Goal: Task Accomplishment & Management: Use online tool/utility

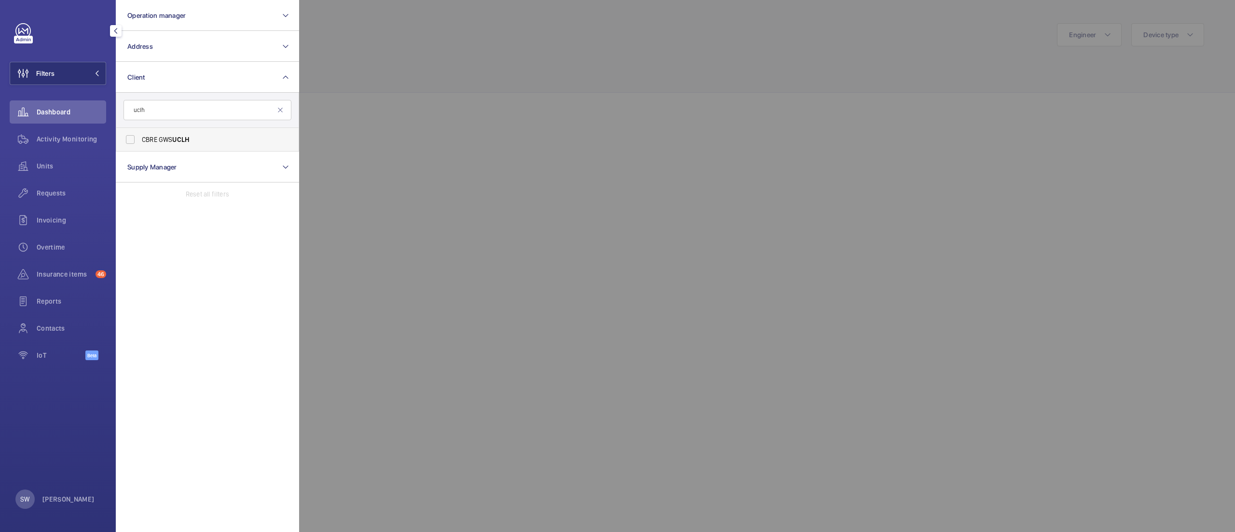
type input "uclh"
click at [175, 141] on span "UCLH" at bounding box center [180, 140] width 17 height 8
click at [140, 141] on input "CBRE GWS UCLH" at bounding box center [130, 139] width 19 height 19
checkbox input "true"
click at [701, 272] on div at bounding box center [916, 266] width 1235 height 532
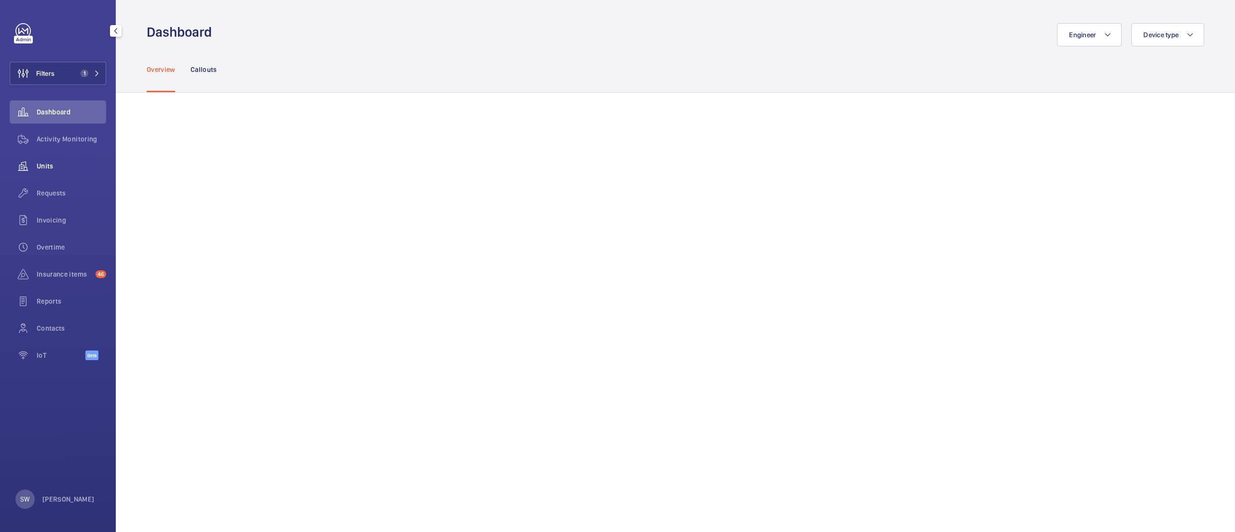
click at [41, 165] on span "Units" at bounding box center [71, 166] width 69 height 10
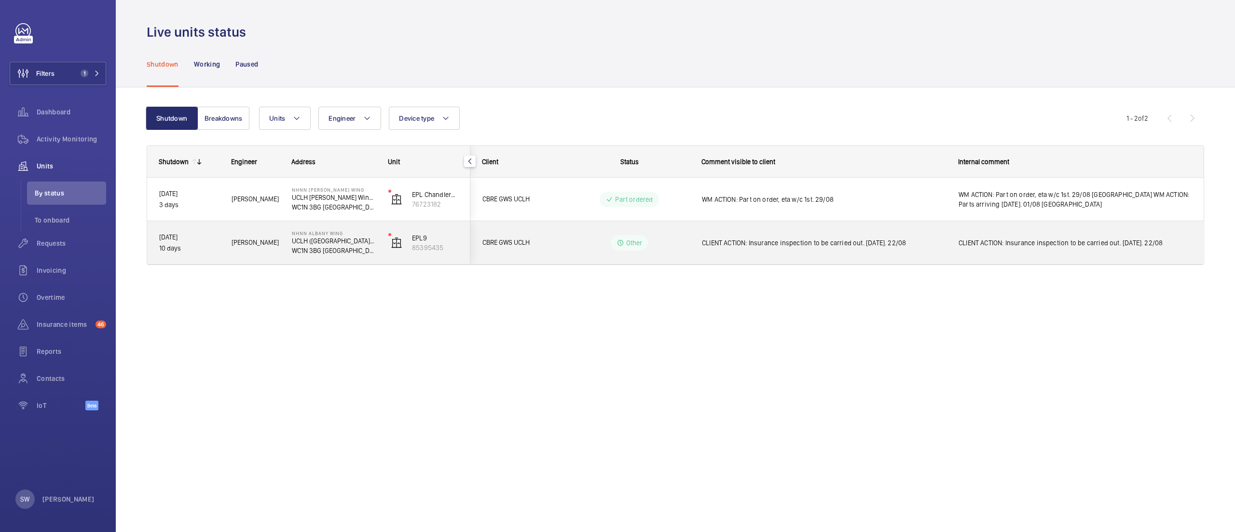
click at [774, 248] on span "CLIENT ACTION: Insurance inspection to be carried out. [DATE]. 22/08" at bounding box center [824, 243] width 244 height 10
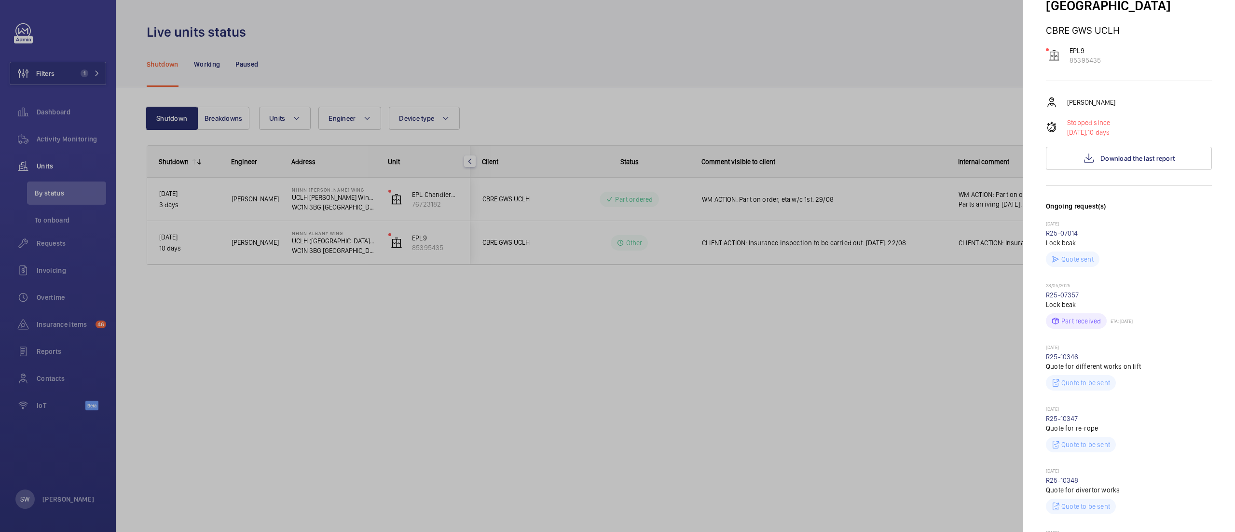
scroll to position [116, 0]
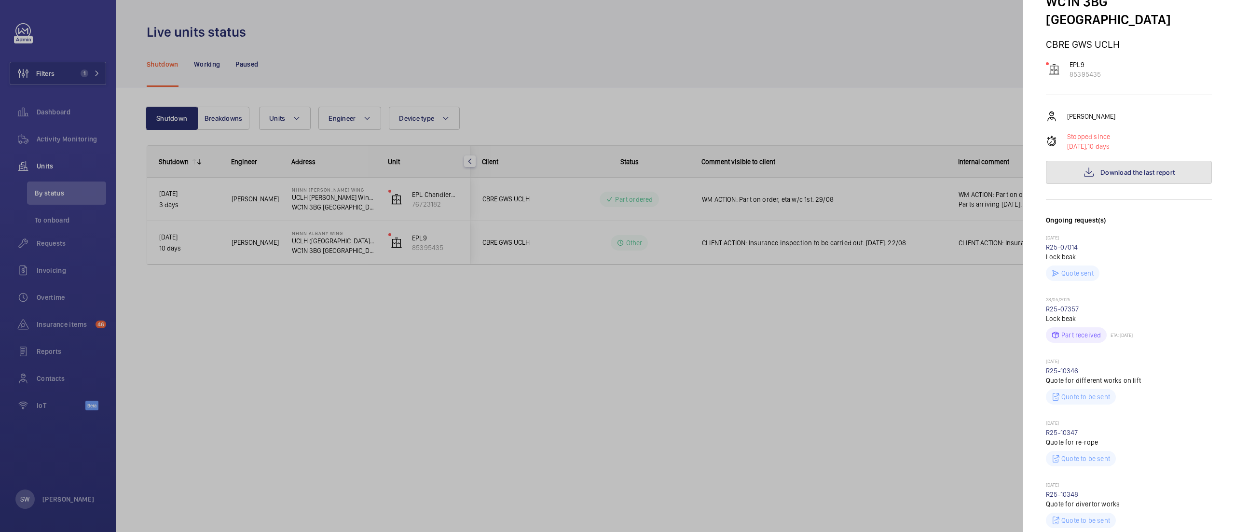
click at [1180, 161] on button "Download the last report" at bounding box center [1129, 172] width 166 height 23
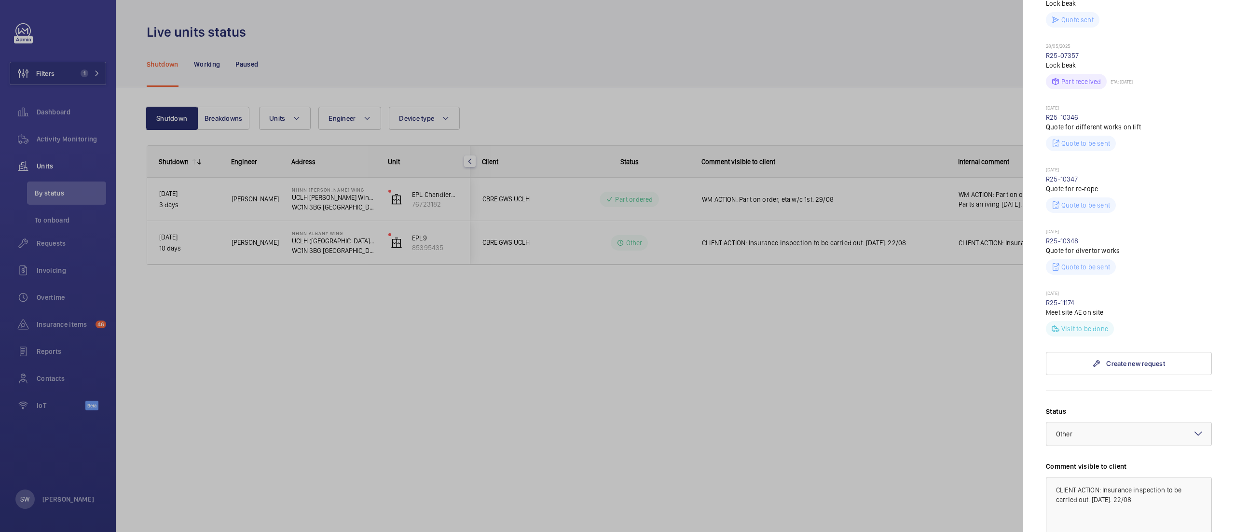
scroll to position [423, 0]
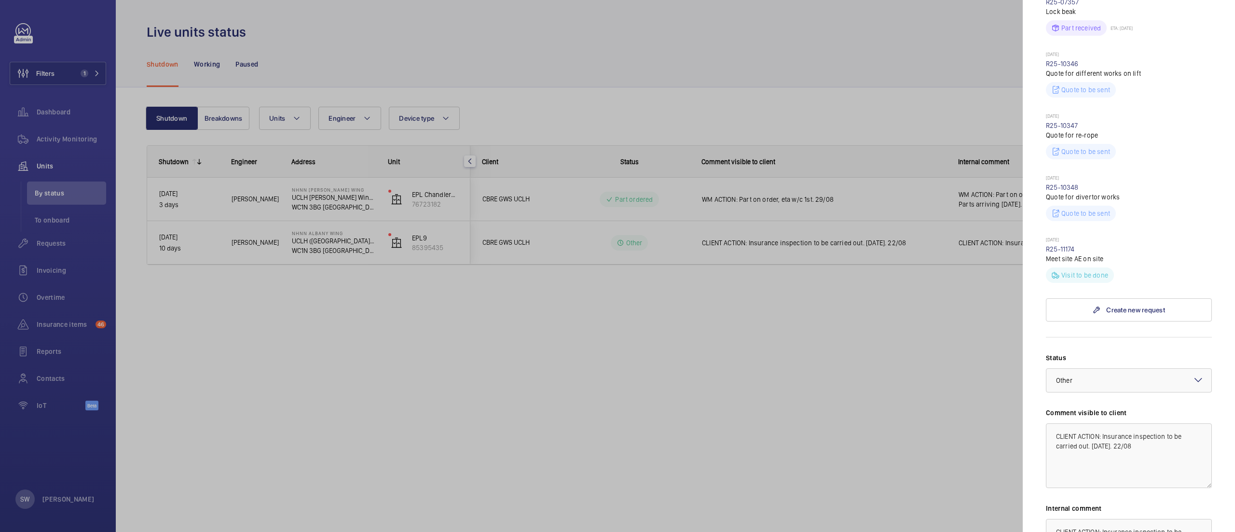
click at [706, 341] on div at bounding box center [617, 266] width 1235 height 532
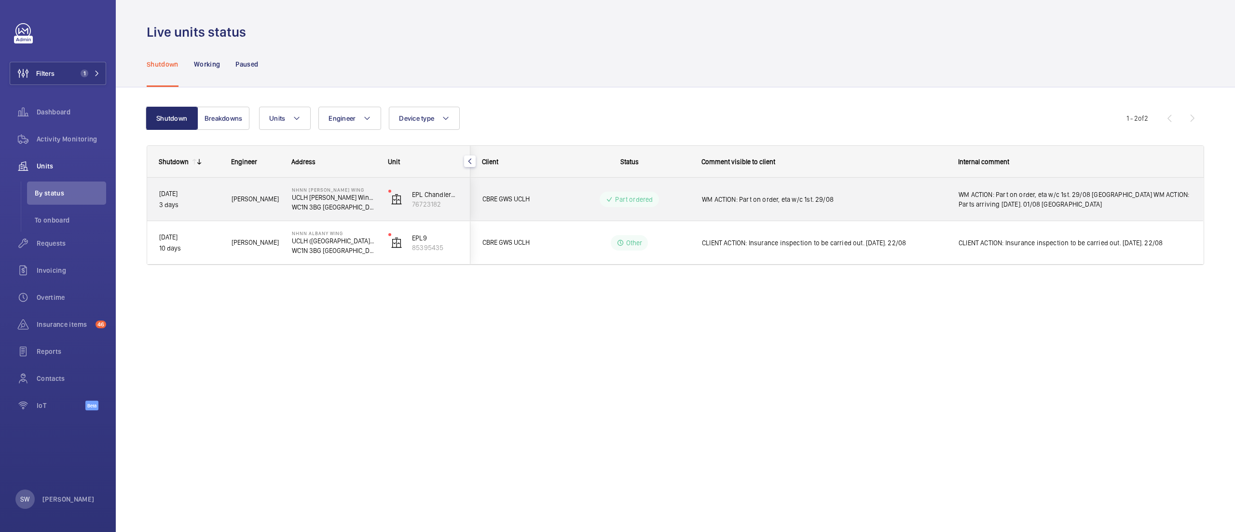
click at [1085, 206] on span "WM ACTION: Part on order, eta w/c 1st. 29/08 [GEOGRAPHIC_DATA] WM ACTION: Parts…" at bounding box center [1075, 199] width 233 height 19
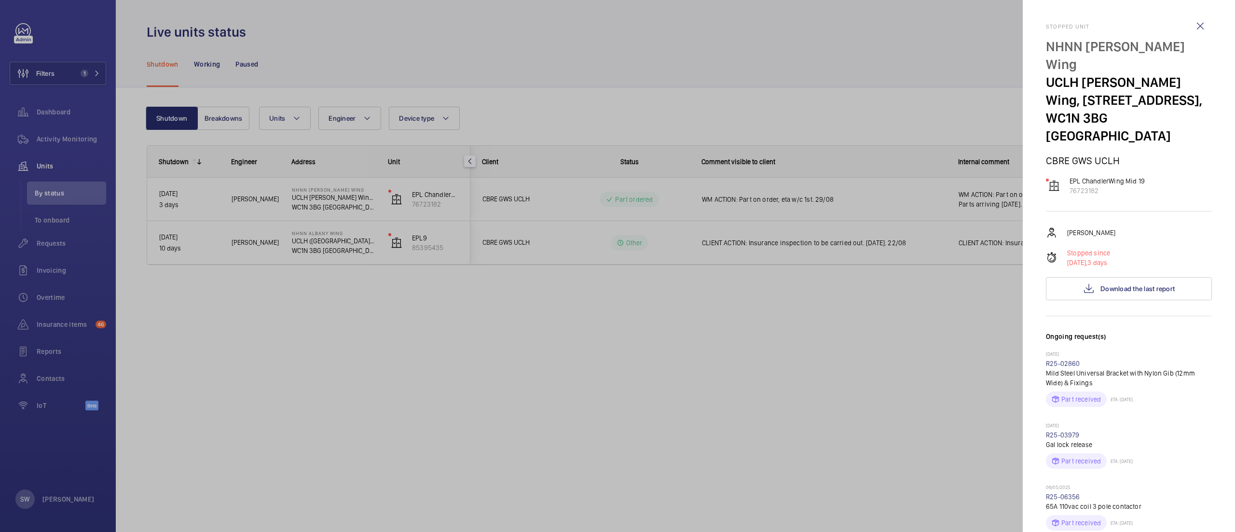
click at [602, 366] on div at bounding box center [617, 266] width 1235 height 532
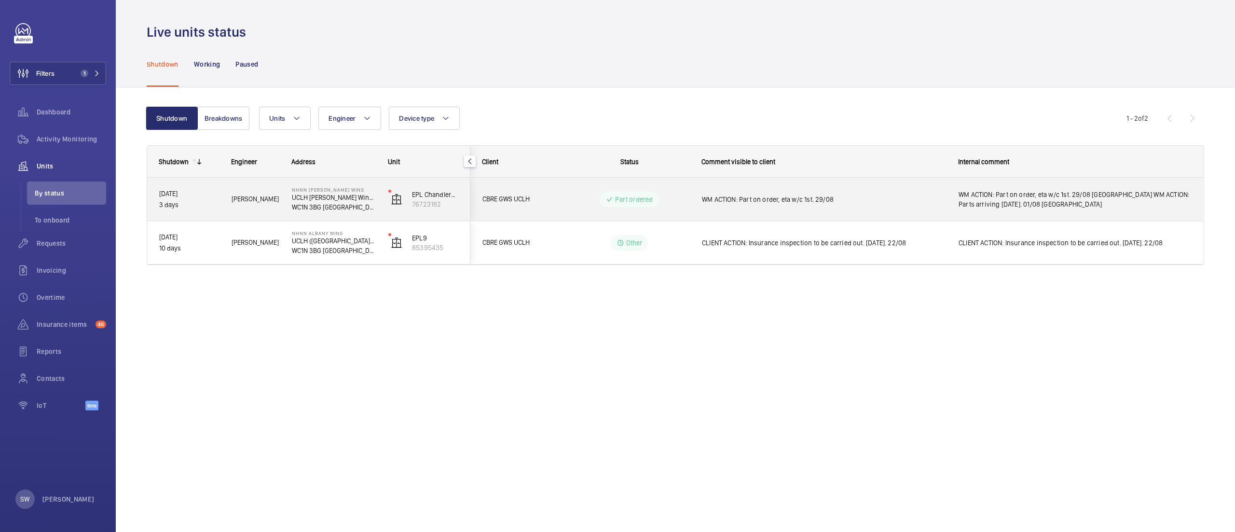
click at [1049, 201] on span "WM ACTION: Part on order, eta w/c 1st. 29/08 [GEOGRAPHIC_DATA] WM ACTION: Parts…" at bounding box center [1075, 199] width 233 height 19
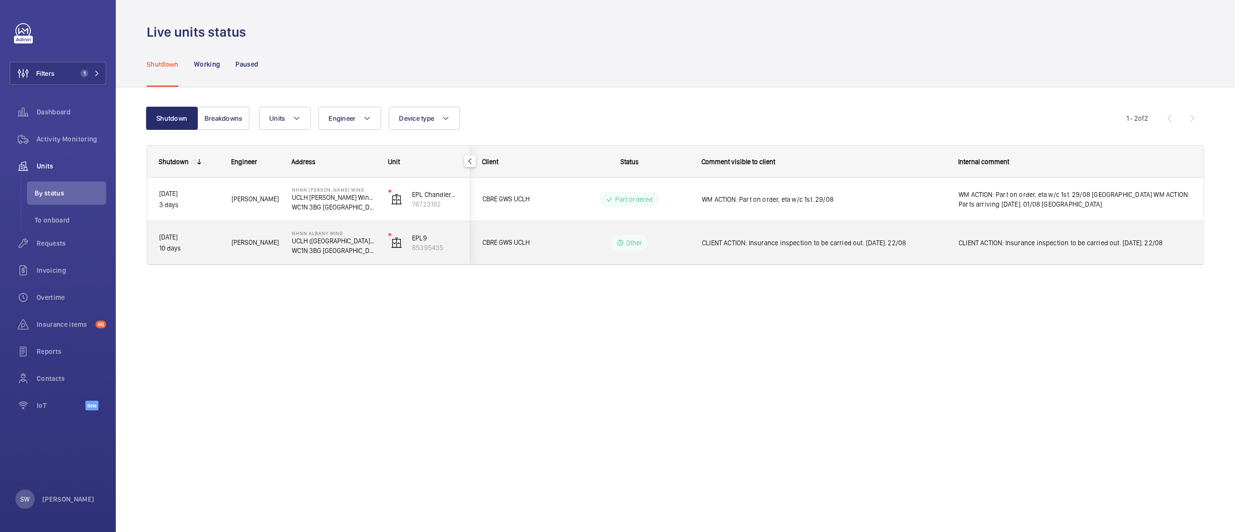
click at [710, 238] on span "CLIENT ACTION: Insurance inspection to be carried out. [DATE]. 22/08" at bounding box center [824, 243] width 244 height 10
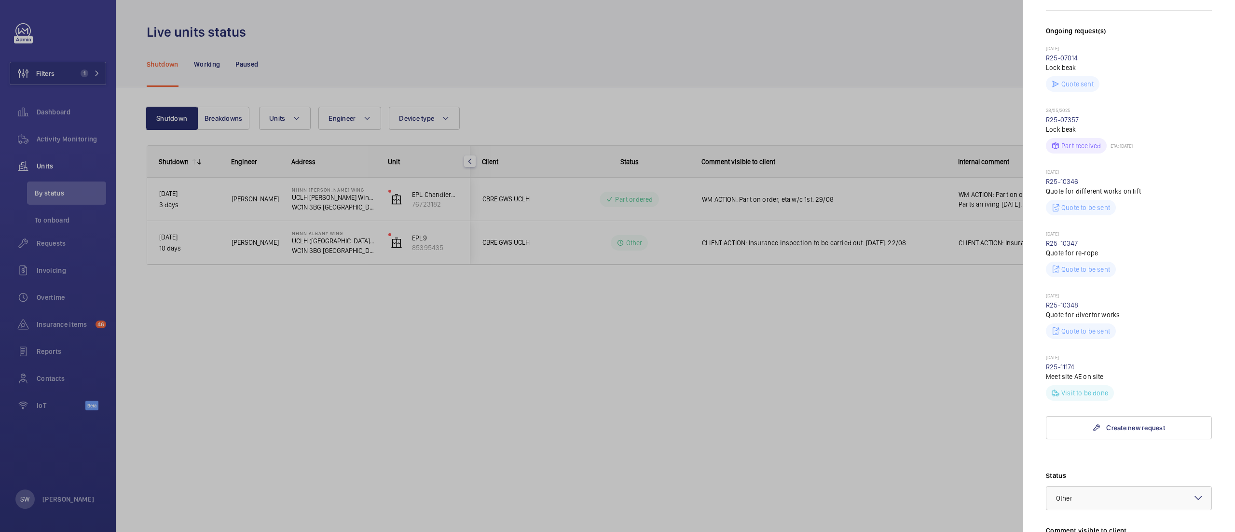
scroll to position [307, 0]
click at [824, 348] on div at bounding box center [617, 266] width 1235 height 532
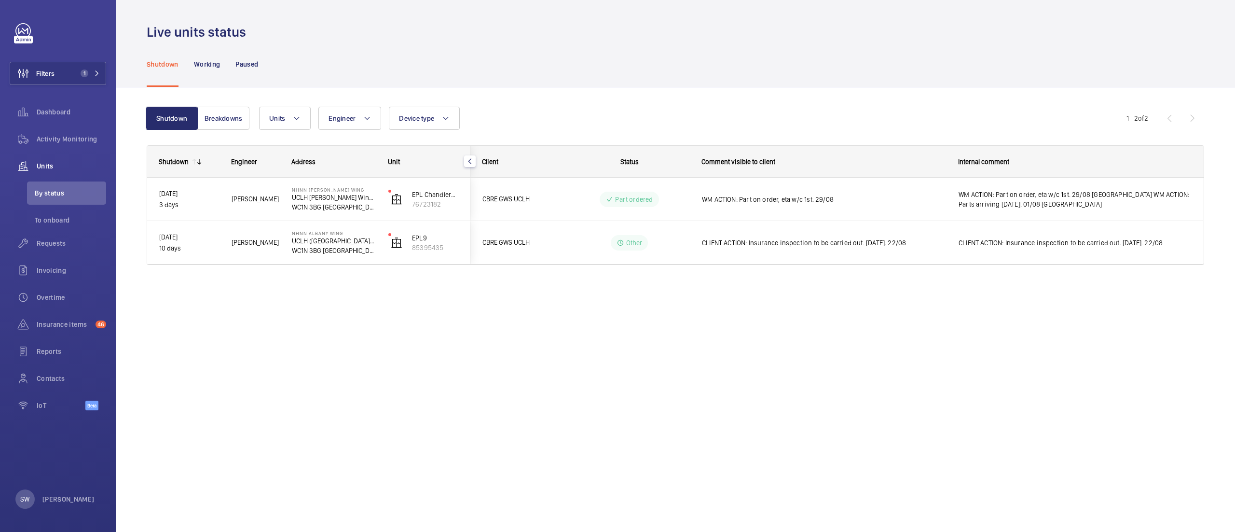
scroll to position [0, 0]
click at [69, 142] on span "Activity Monitoring" at bounding box center [71, 139] width 69 height 10
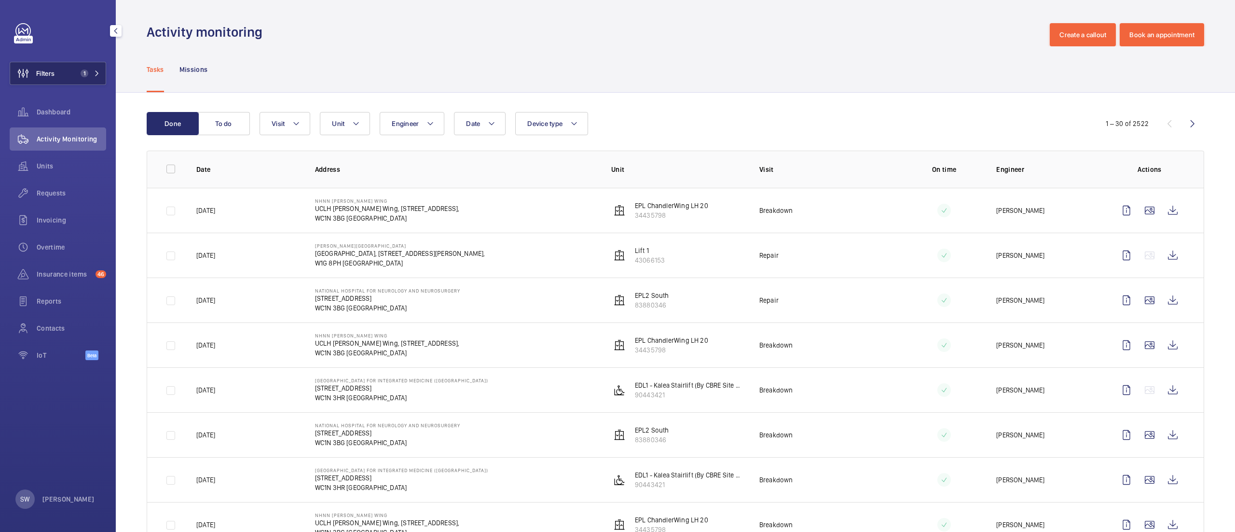
click at [74, 70] on button "Filters 1" at bounding box center [58, 73] width 97 height 23
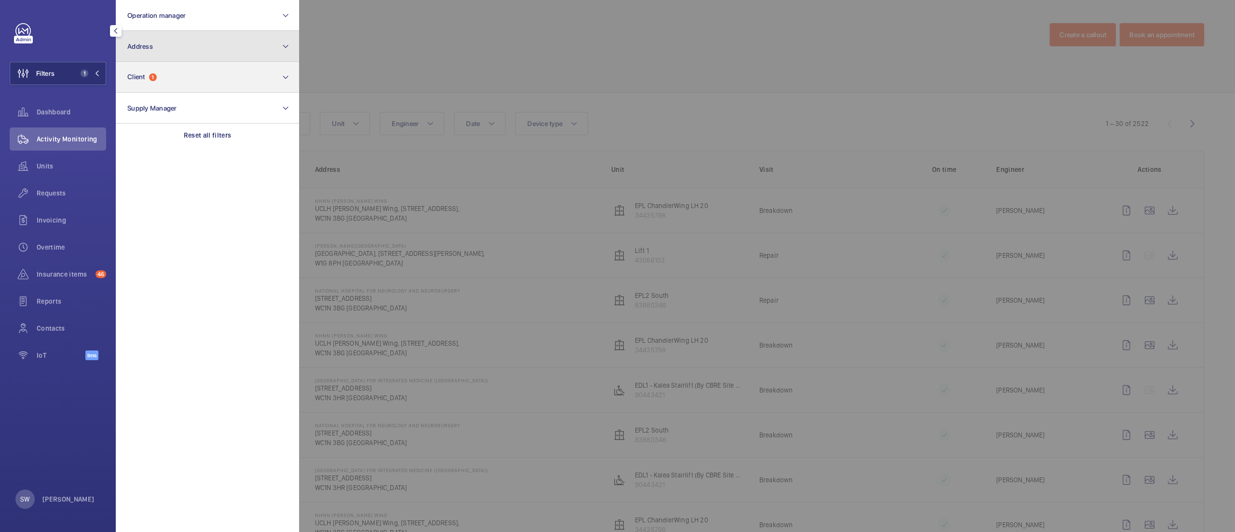
click at [203, 61] on button "Address" at bounding box center [207, 46] width 183 height 31
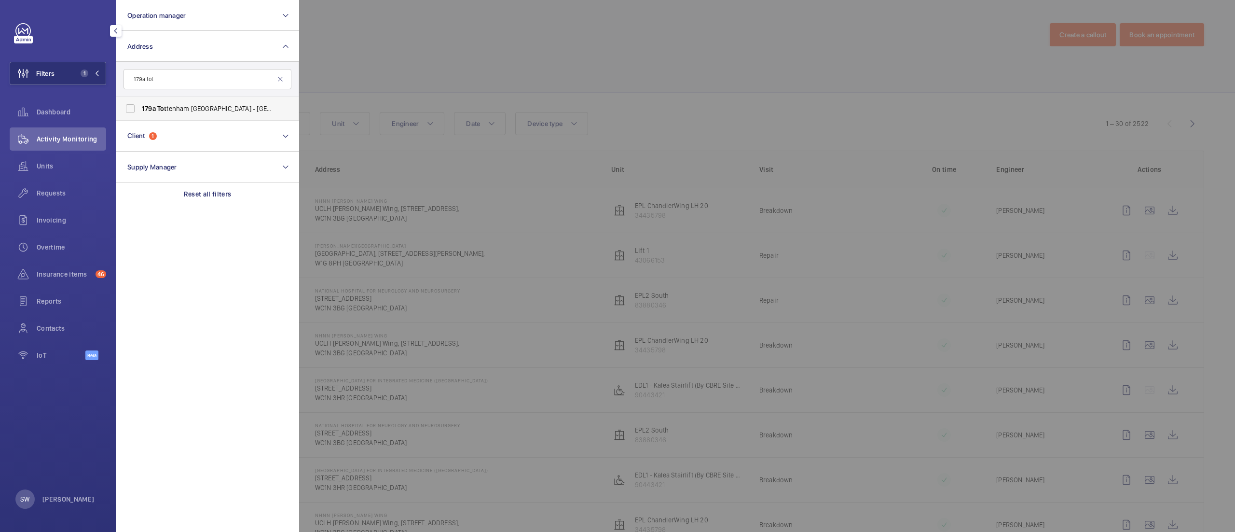
type input "179a tot"
click at [186, 106] on span "[STREET_ADDRESS] ([GEOGRAPHIC_DATA]) [STREET_ADDRESS]" at bounding box center [208, 109] width 133 height 10
click at [140, 106] on input "[STREET_ADDRESS] ([GEOGRAPHIC_DATA]) [STREET_ADDRESS]" at bounding box center [130, 108] width 19 height 19
checkbox input "true"
click at [632, 77] on div at bounding box center [916, 266] width 1235 height 532
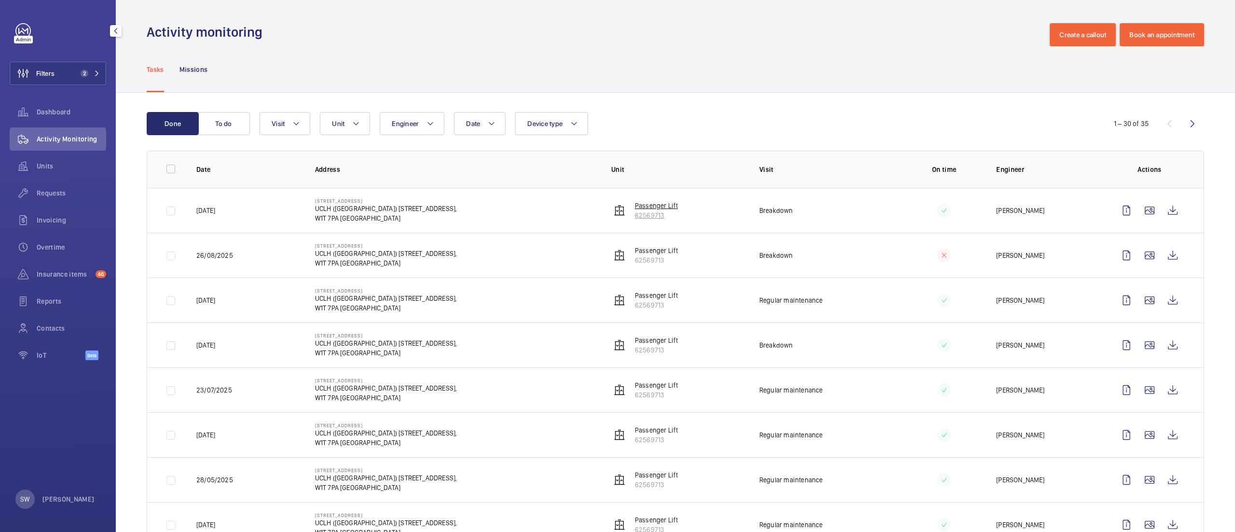
click at [638, 220] on p "62569713" at bounding box center [656, 215] width 43 height 10
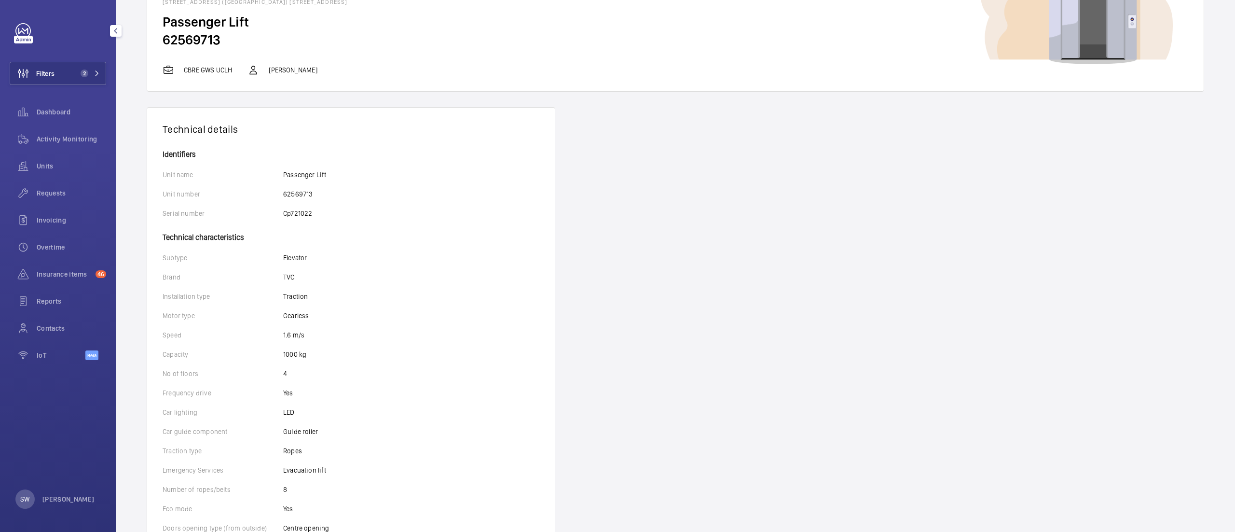
scroll to position [377, 0]
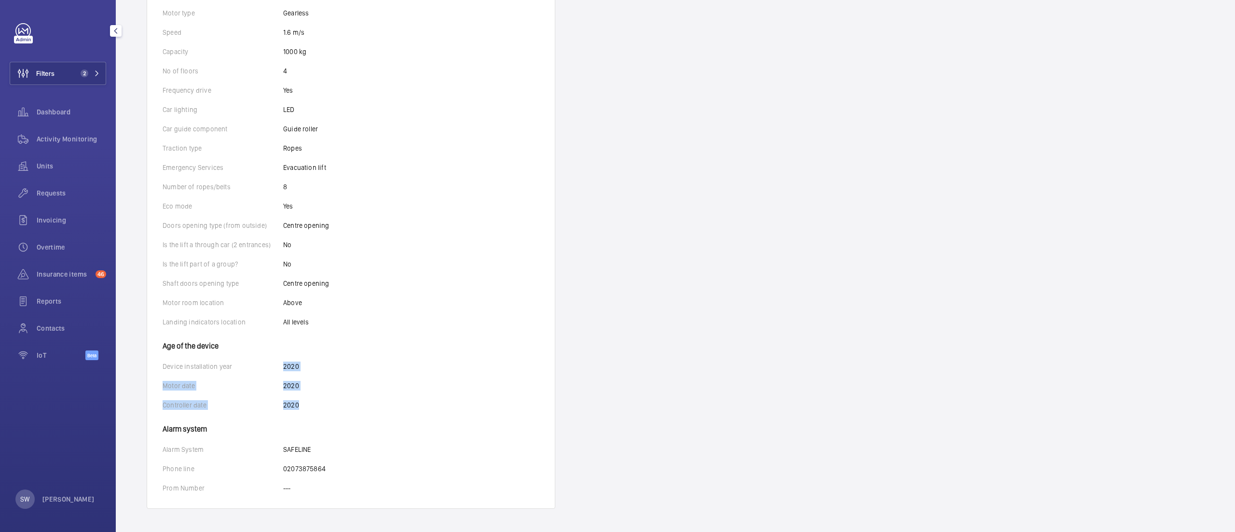
drag, startPoint x: 302, startPoint y: 403, endPoint x: 240, endPoint y: 361, distance: 74.3
click at [240, 361] on wm-front-card-body "Identifiers Unit name Passenger Lift Unit number 62569713 Serial number Cp72102…" at bounding box center [351, 178] width 408 height 660
click at [442, 403] on div "Controller date 2020" at bounding box center [351, 405] width 377 height 10
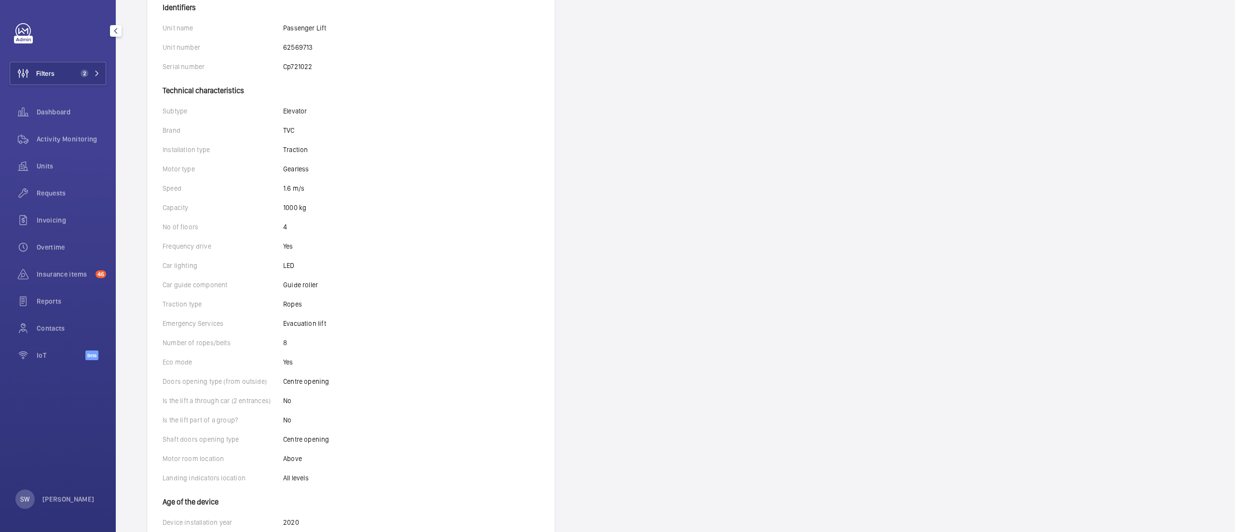
scroll to position [224, 0]
click at [60, 112] on span "Dashboard" at bounding box center [71, 112] width 69 height 10
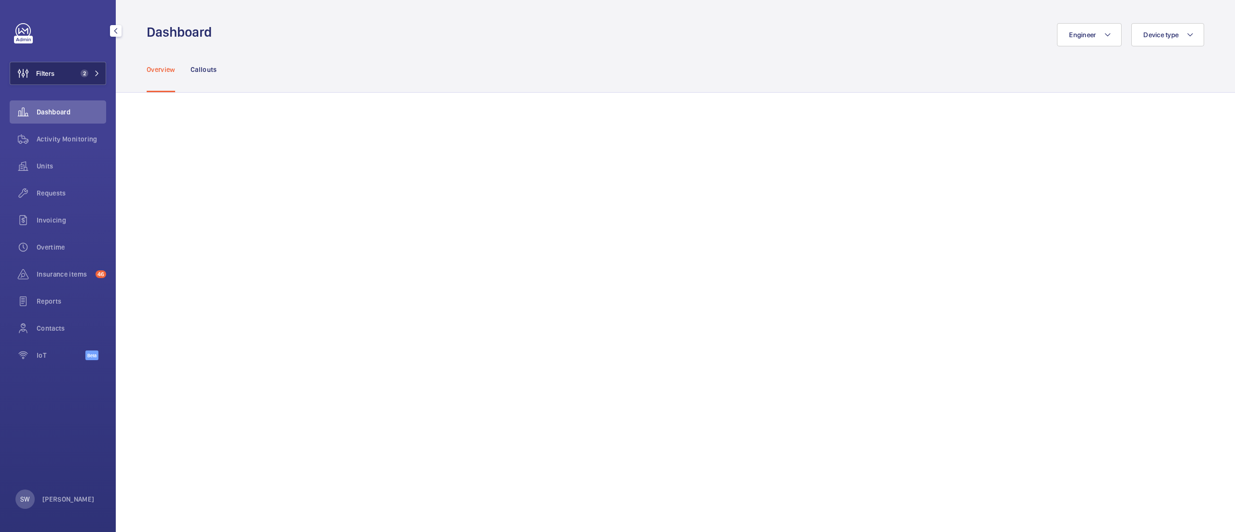
click at [81, 70] on span "2" at bounding box center [85, 73] width 8 height 8
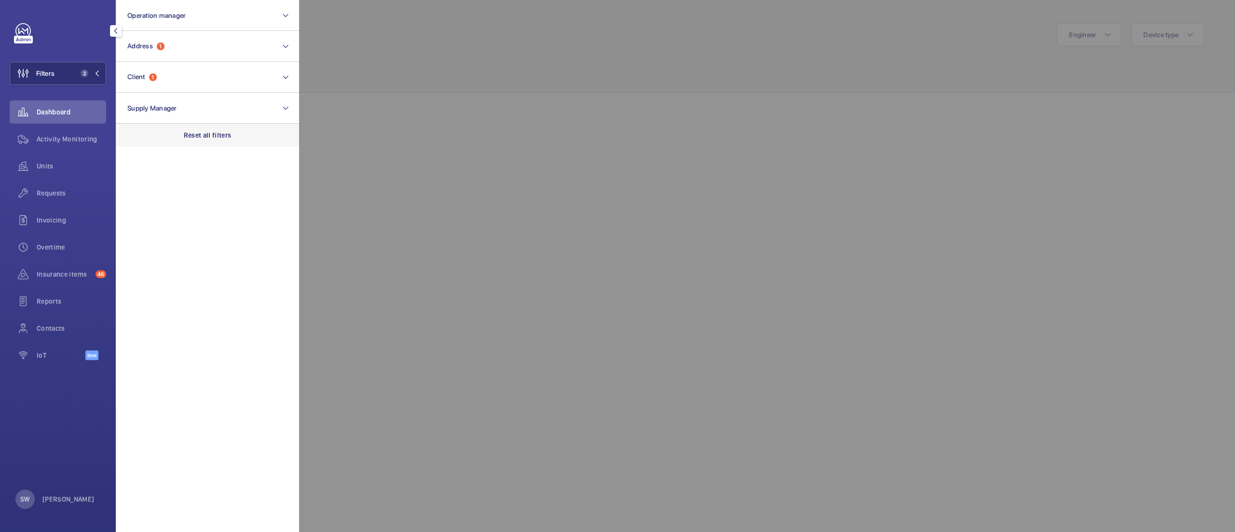
click at [262, 129] on div "Reset all filters" at bounding box center [207, 135] width 183 height 23
click at [190, 67] on button "Client" at bounding box center [207, 77] width 183 height 31
type input "uclh"
click at [169, 140] on span "CBRE GWS UCLH" at bounding box center [208, 140] width 133 height 10
click at [140, 140] on input "CBRE GWS UCLH" at bounding box center [130, 139] width 19 height 19
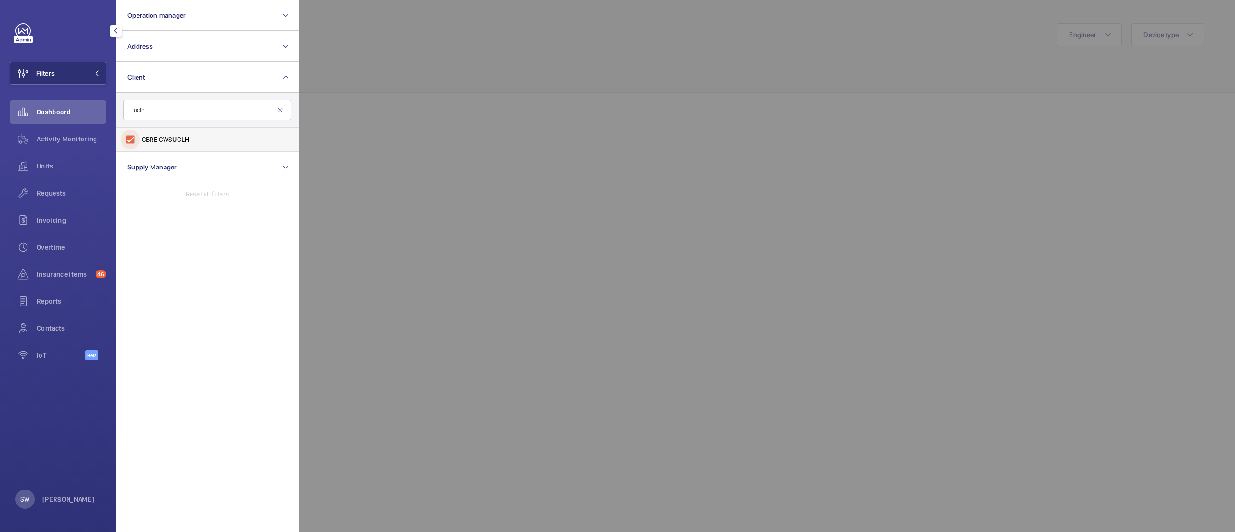
checkbox input "true"
click at [647, 125] on div at bounding box center [916, 266] width 1235 height 532
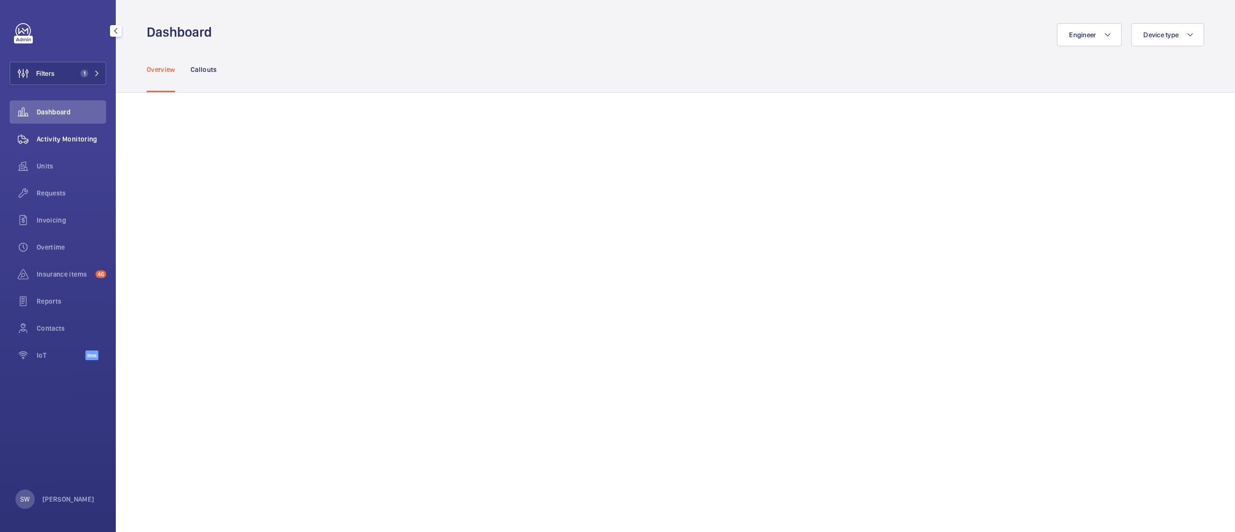
click at [50, 136] on span "Activity Monitoring" at bounding box center [71, 139] width 69 height 10
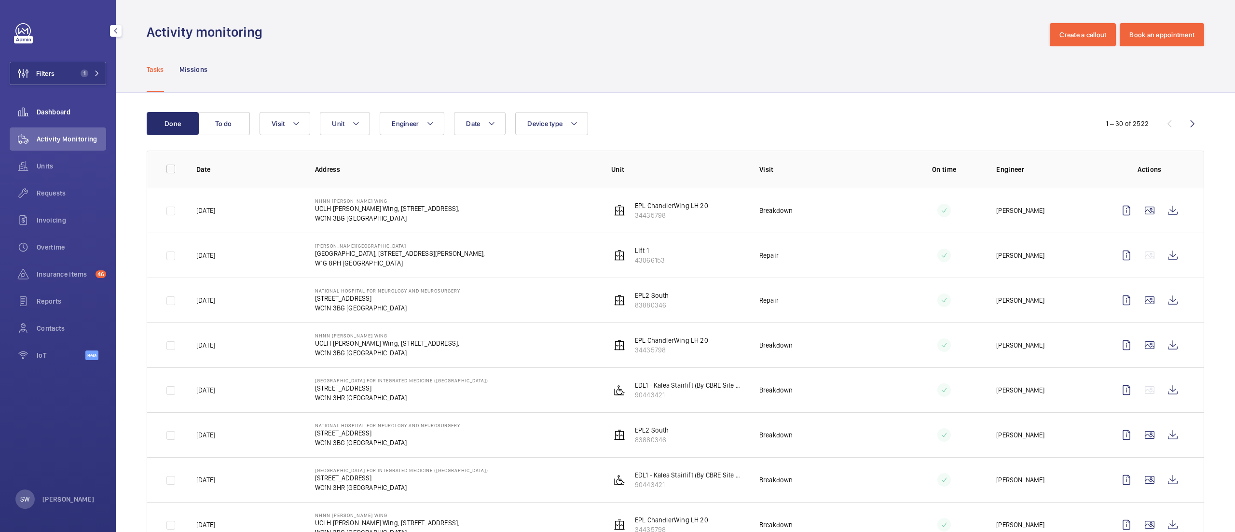
click at [51, 118] on div "Dashboard" at bounding box center [58, 111] width 97 height 23
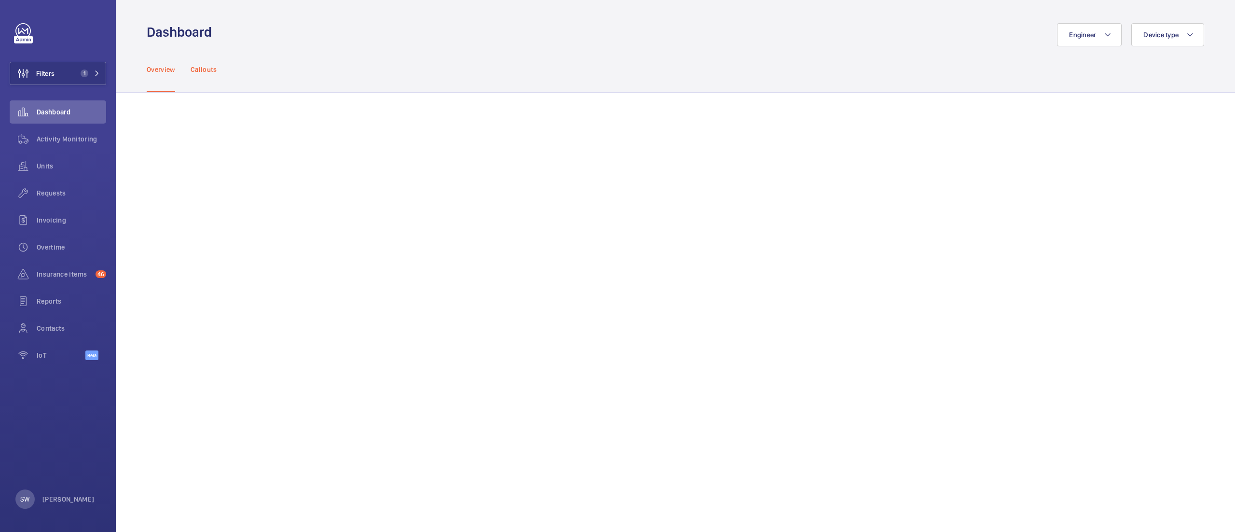
click at [199, 59] on div "Callouts" at bounding box center [204, 69] width 27 height 46
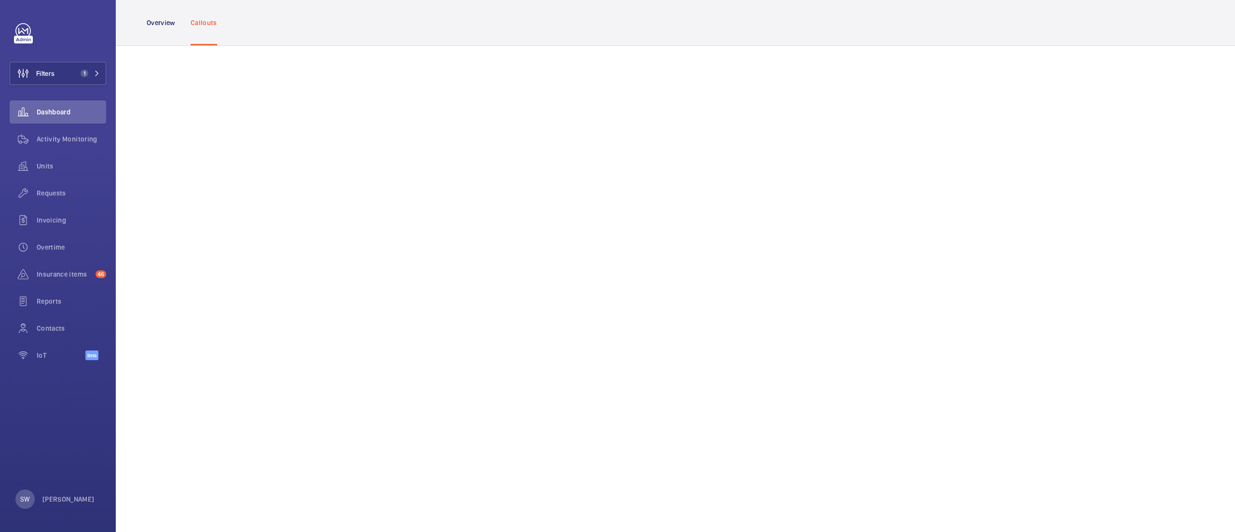
scroll to position [443, 0]
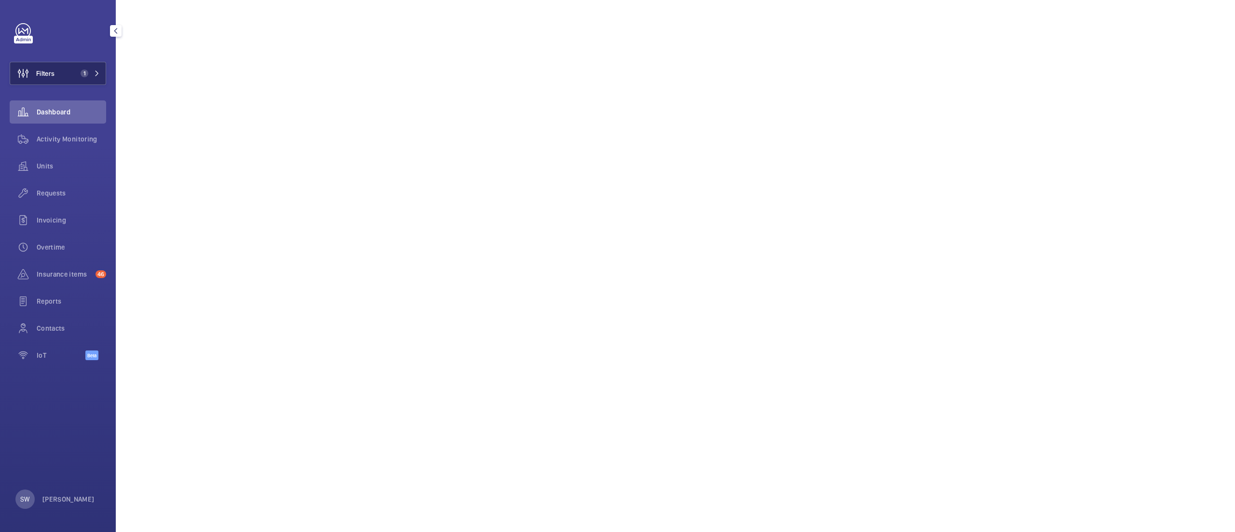
click at [79, 64] on button "Filters 1" at bounding box center [58, 73] width 97 height 23
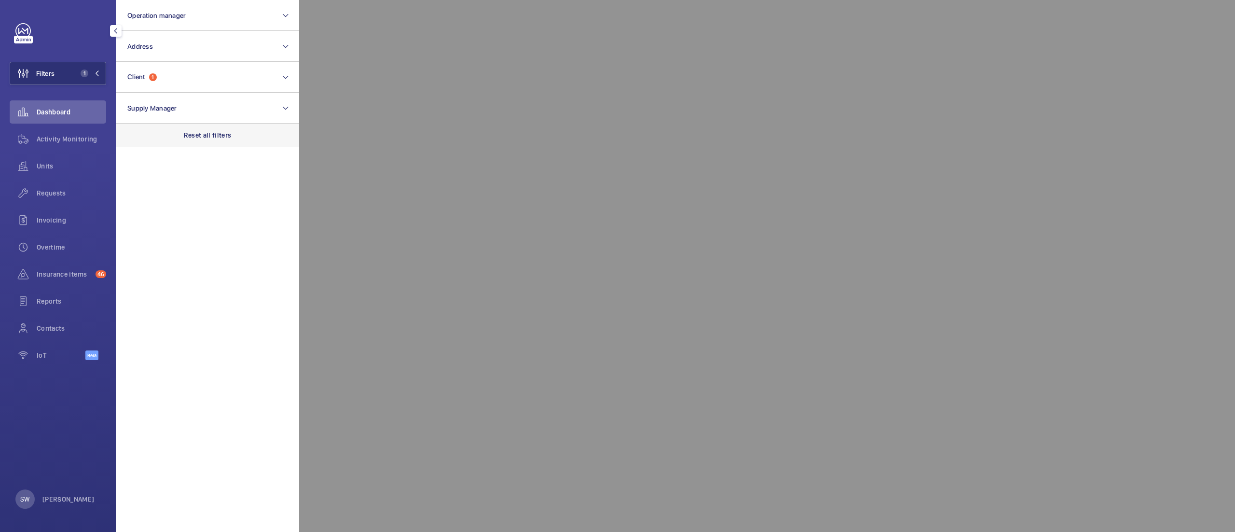
click at [193, 129] on div "Reset all filters" at bounding box center [207, 135] width 183 height 23
click at [163, 13] on span "Operation manager" at bounding box center [156, 16] width 58 height 8
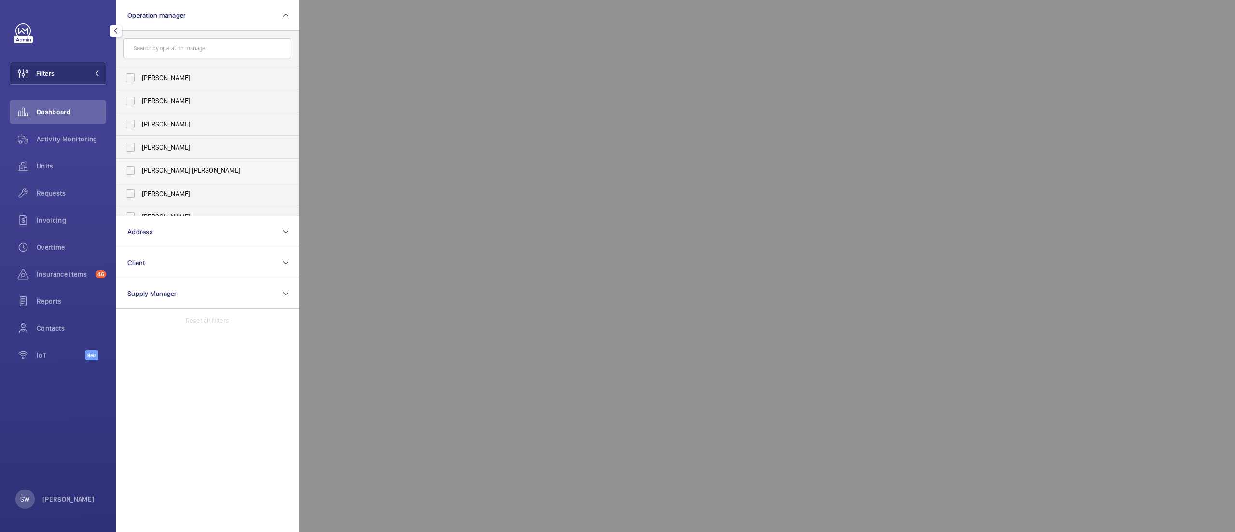
click at [164, 169] on span "[PERSON_NAME] [PERSON_NAME]" at bounding box center [208, 171] width 133 height 10
click at [140, 169] on input "[PERSON_NAME] [PERSON_NAME]" at bounding box center [130, 170] width 19 height 19
checkbox input "true"
click at [634, 115] on div at bounding box center [916, 266] width 1235 height 532
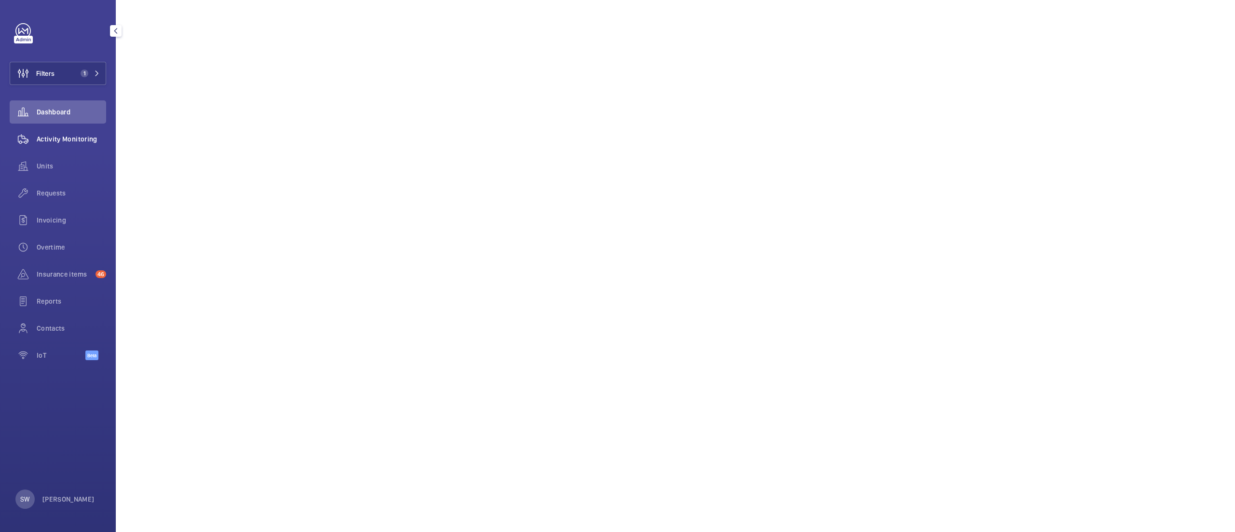
click at [62, 141] on span "Activity Monitoring" at bounding box center [71, 139] width 69 height 10
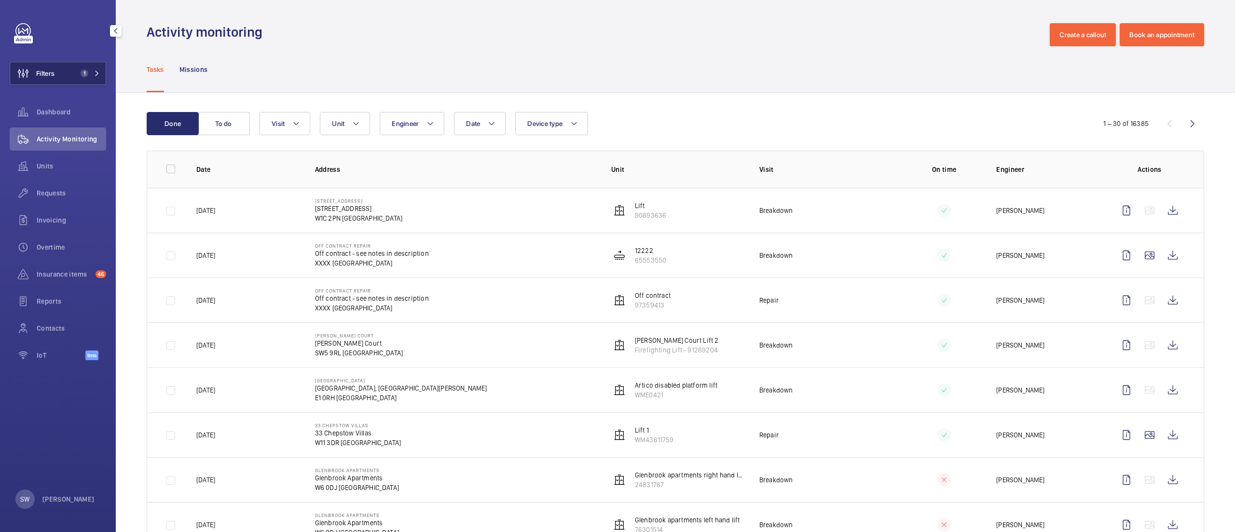
click at [80, 68] on button "Filters 1" at bounding box center [58, 73] width 97 height 23
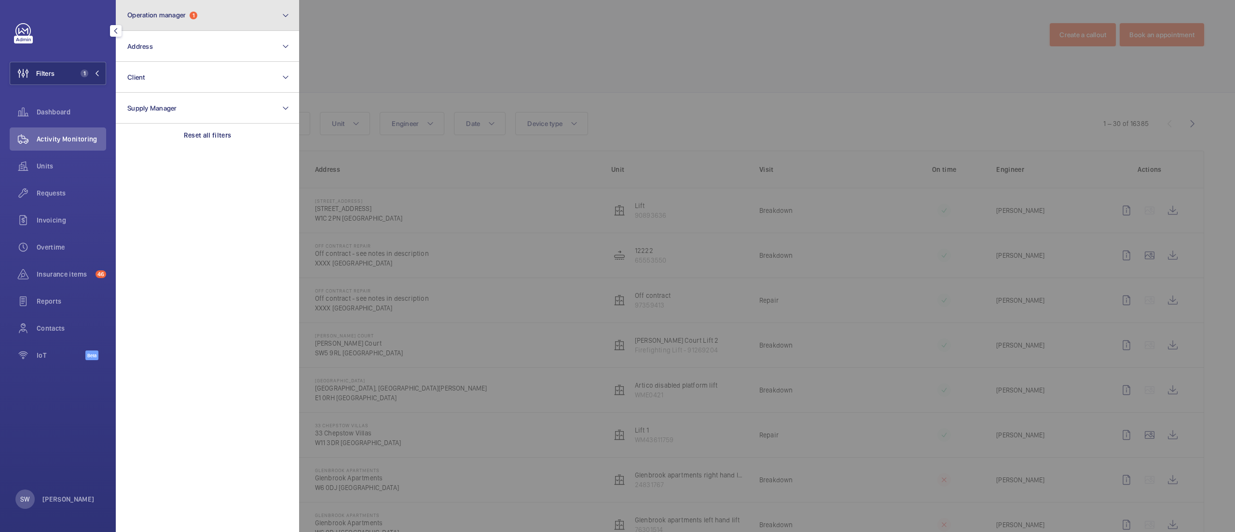
click at [161, 17] on span "Operation manager" at bounding box center [156, 15] width 58 height 8
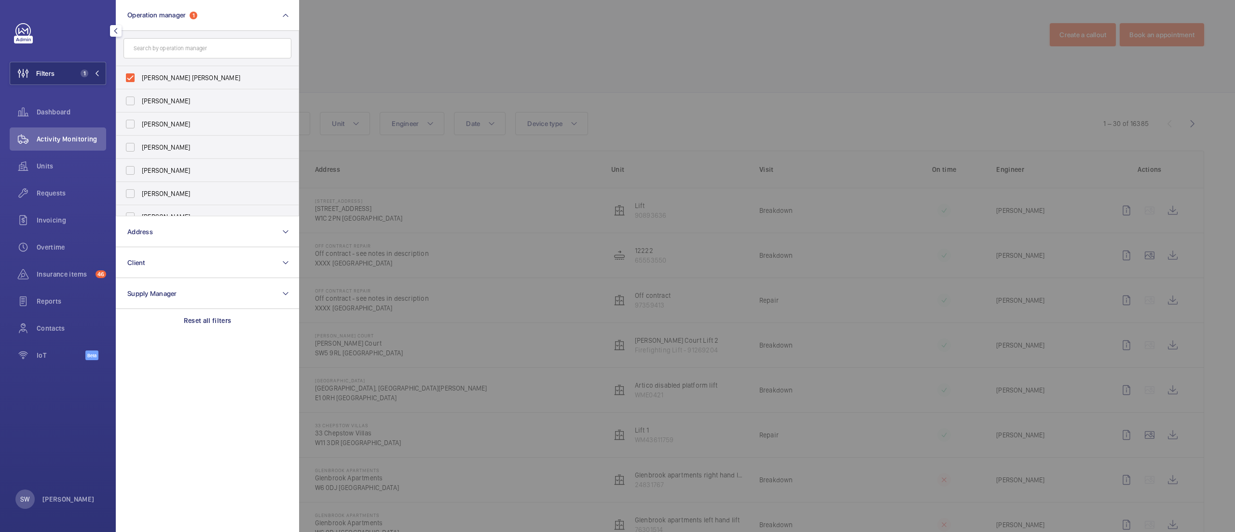
click at [485, 65] on div at bounding box center [916, 266] width 1235 height 532
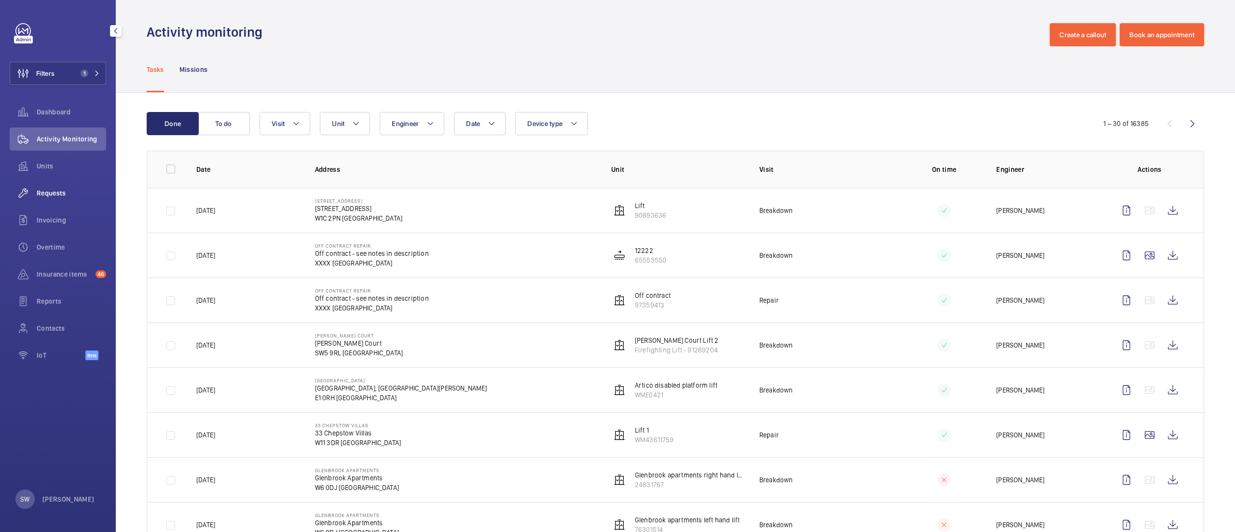
click at [66, 193] on span "Requests" at bounding box center [71, 193] width 69 height 10
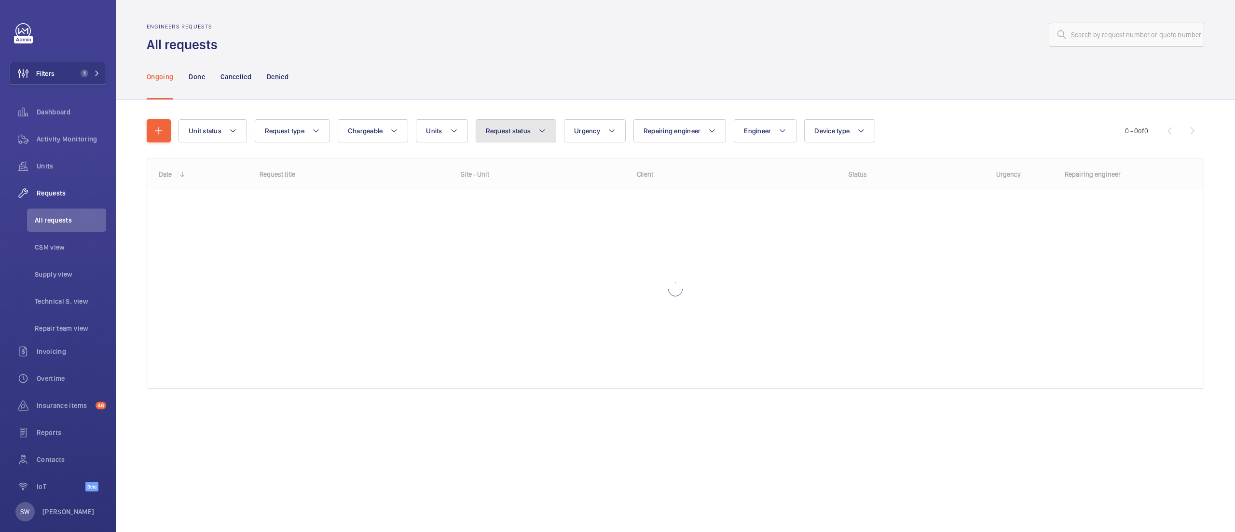
click at [500, 119] on button "Request status" at bounding box center [516, 130] width 81 height 23
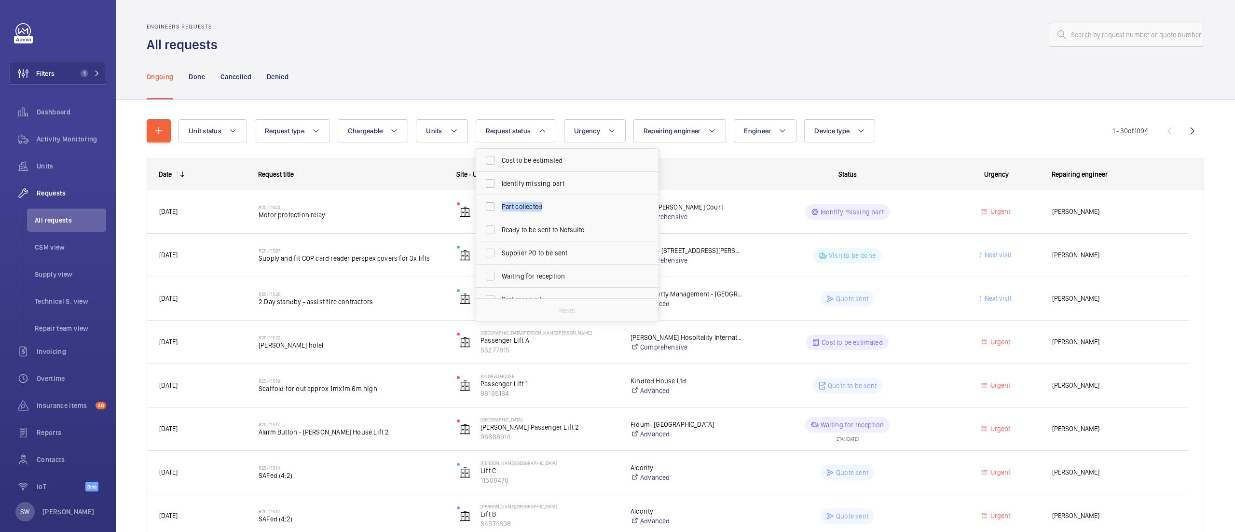
drag, startPoint x: 660, startPoint y: 187, endPoint x: 658, endPoint y: 208, distance: 21.3
click at [658, 208] on div "Cost to be estimated Identify missing part Part collected Ready to be sent to N…" at bounding box center [567, 224] width 182 height 150
click at [610, 242] on span "Quote to be sent" at bounding box center [568, 241] width 133 height 10
click at [500, 242] on input "Quote to be sent" at bounding box center [490, 240] width 19 height 19
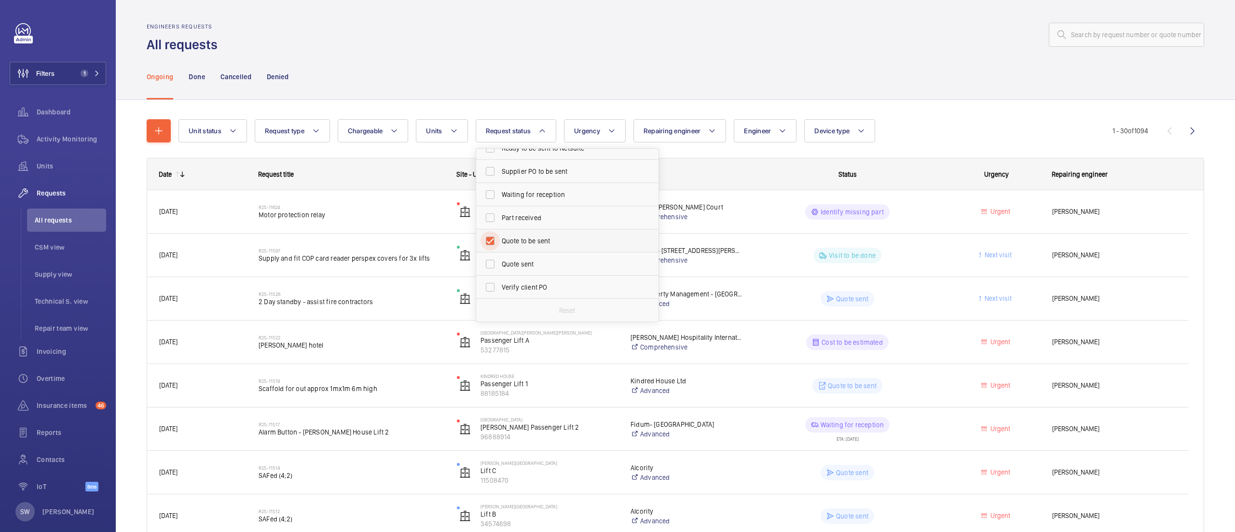
checkbox input "true"
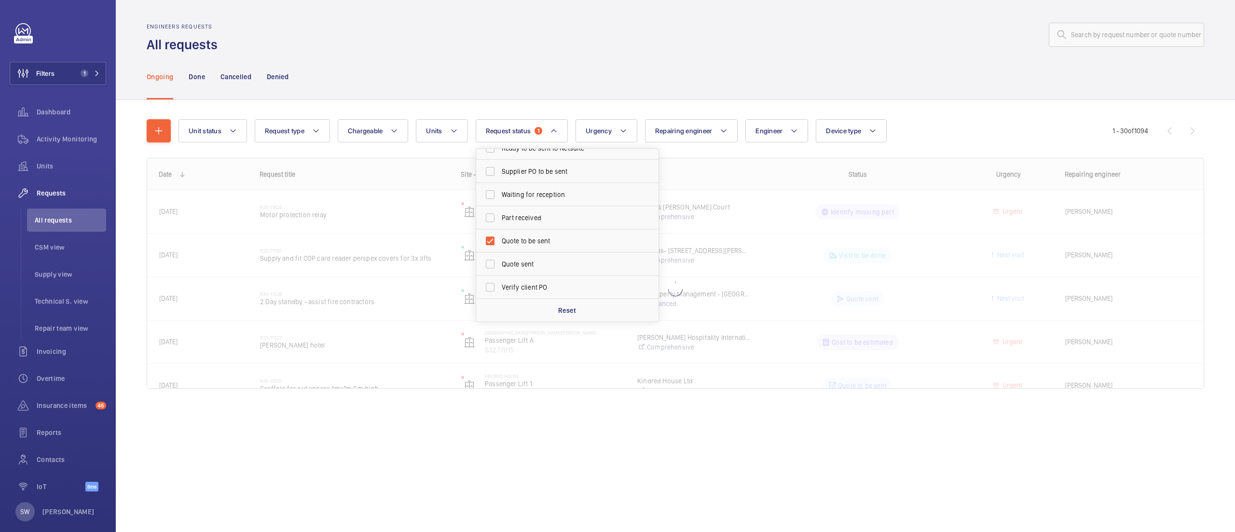
click at [984, 69] on div "Ongoing Done Cancelled Denied" at bounding box center [676, 77] width 1058 height 46
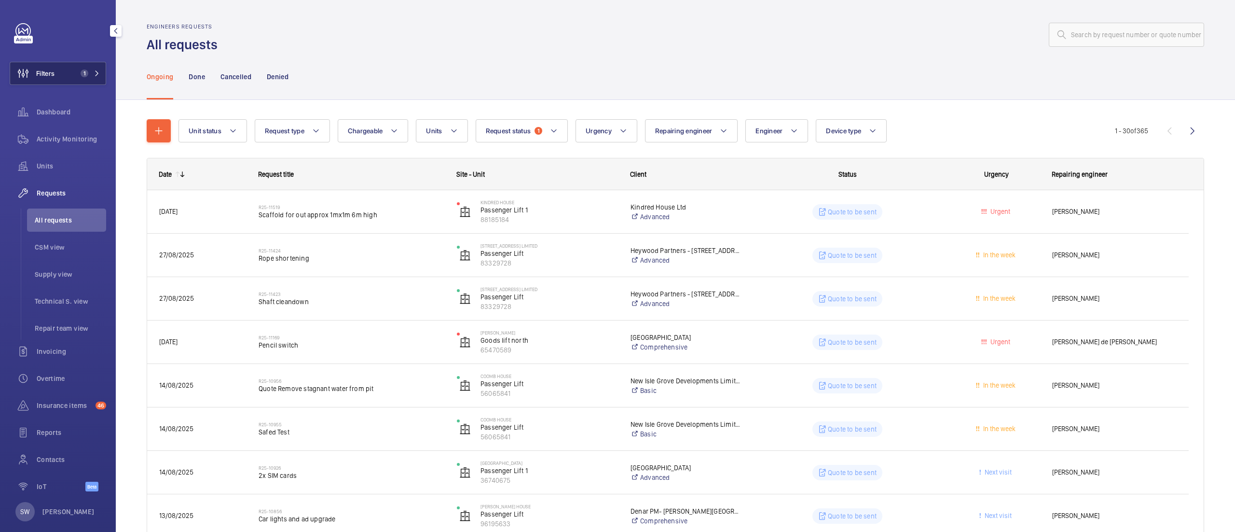
click at [74, 83] on button "Filters 1" at bounding box center [58, 73] width 97 height 23
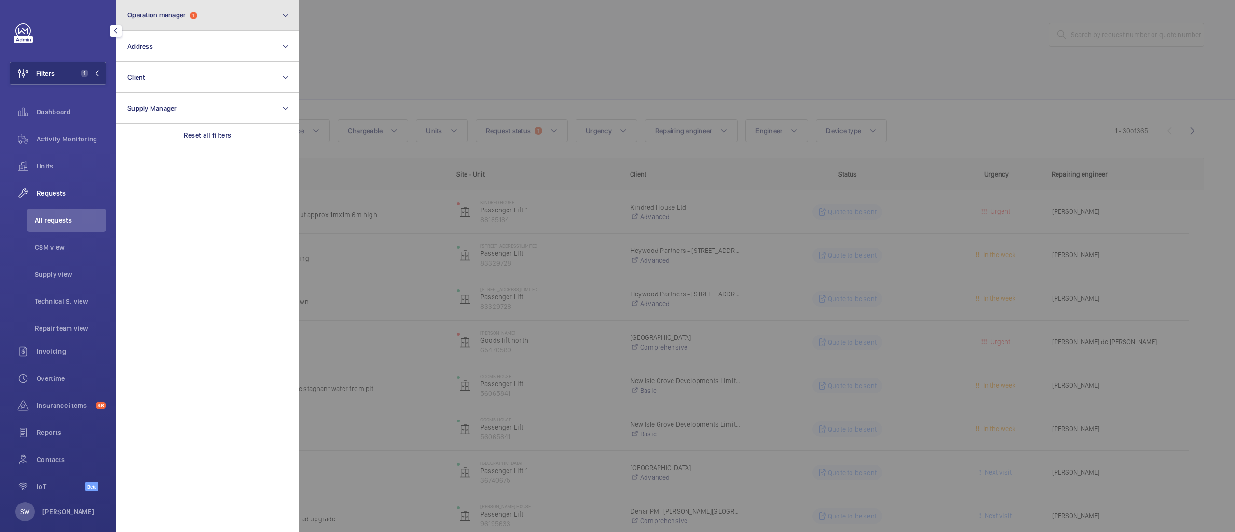
click at [172, 19] on span "Operation manager" at bounding box center [156, 15] width 58 height 8
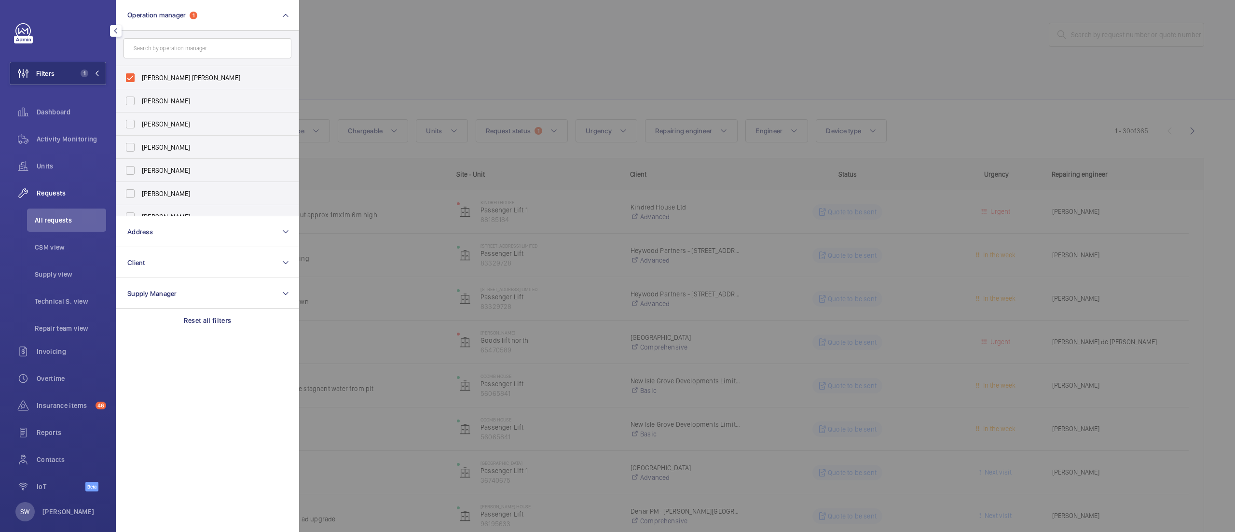
click at [202, 51] on input "text" at bounding box center [208, 48] width 168 height 20
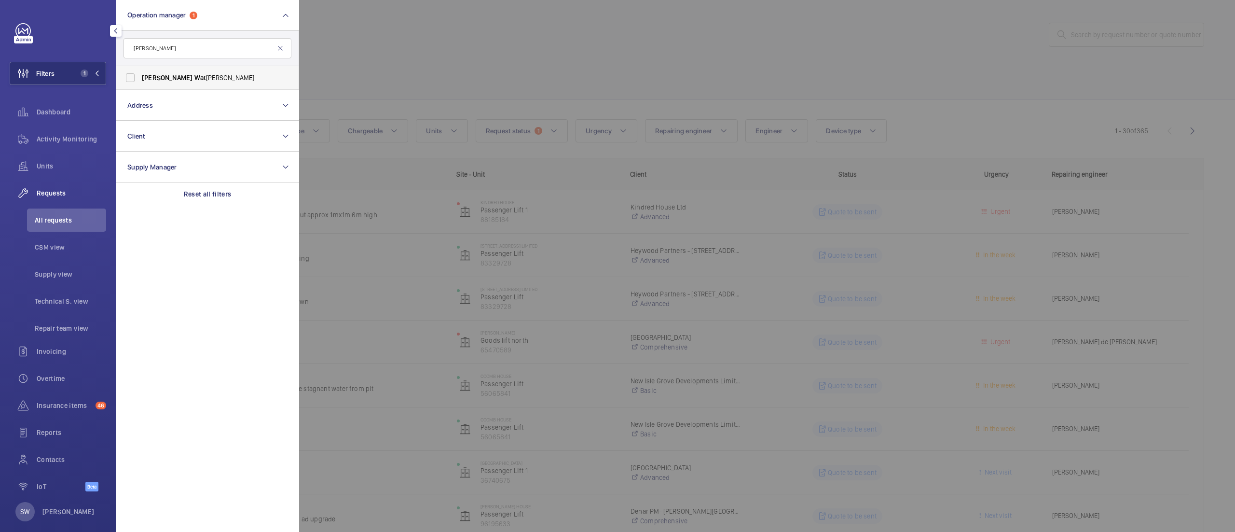
type input "[PERSON_NAME]"
click at [194, 79] on span "Wat" at bounding box center [200, 78] width 12 height 8
click at [140, 79] on input "[PERSON_NAME] [PERSON_NAME]" at bounding box center [130, 77] width 19 height 19
checkbox input "true"
click at [587, 50] on div at bounding box center [916, 266] width 1235 height 532
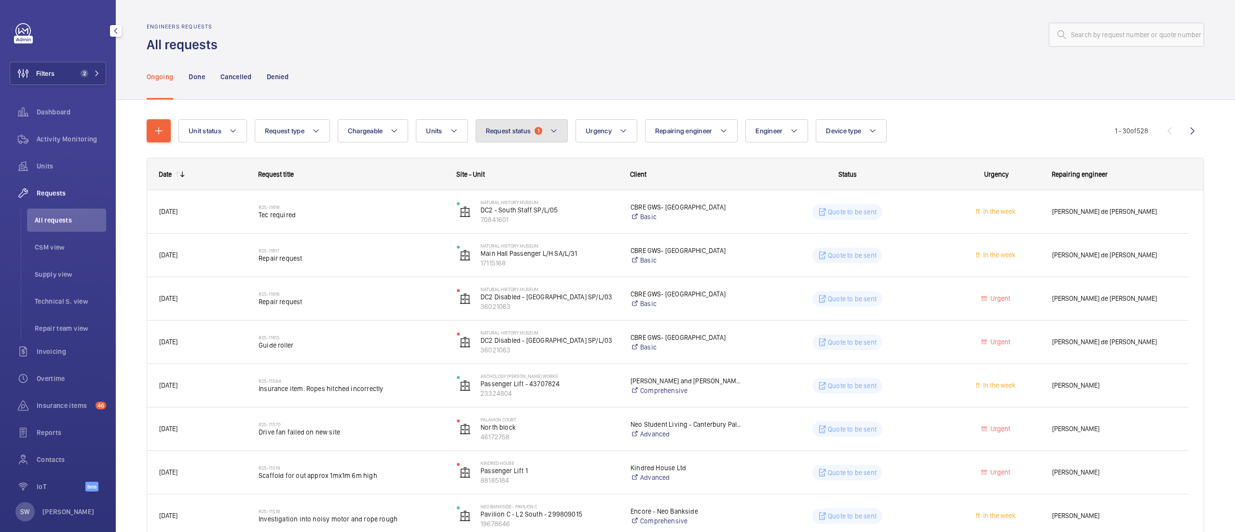
click at [539, 129] on span "1" at bounding box center [539, 131] width 8 height 8
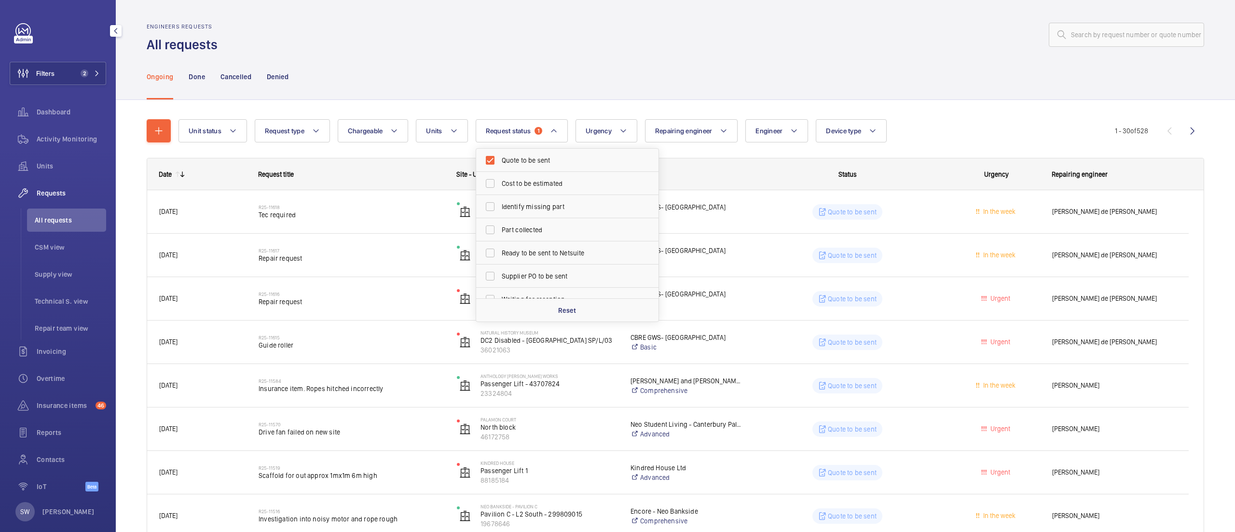
click at [587, 80] on div "Ongoing Done Cancelled Denied" at bounding box center [676, 77] width 1058 height 46
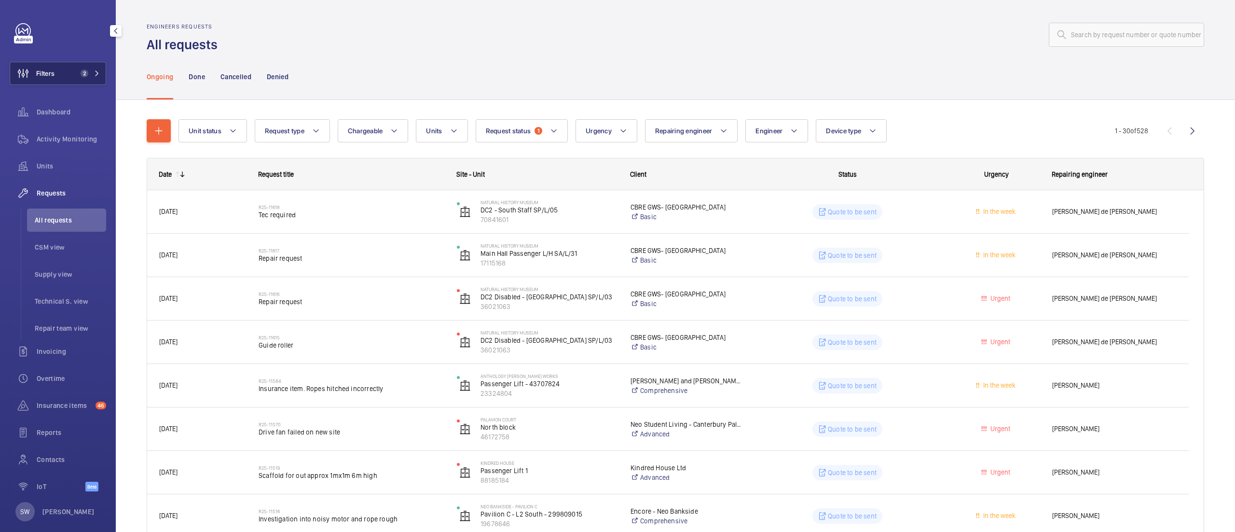
click at [69, 75] on button "Filters 2" at bounding box center [58, 73] width 97 height 23
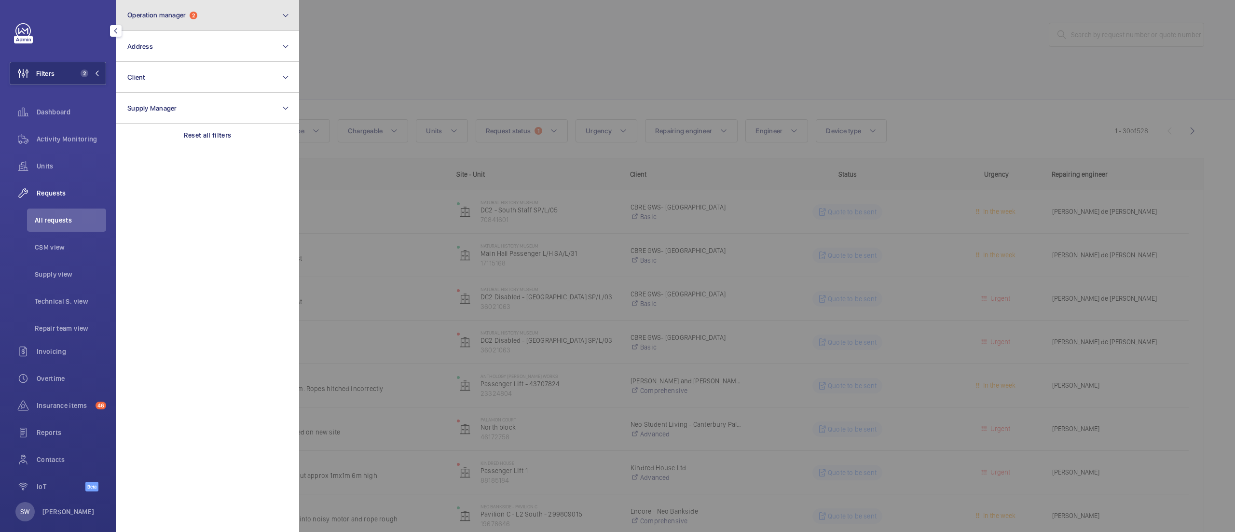
click at [238, 12] on button "Operation manager 2" at bounding box center [207, 15] width 183 height 31
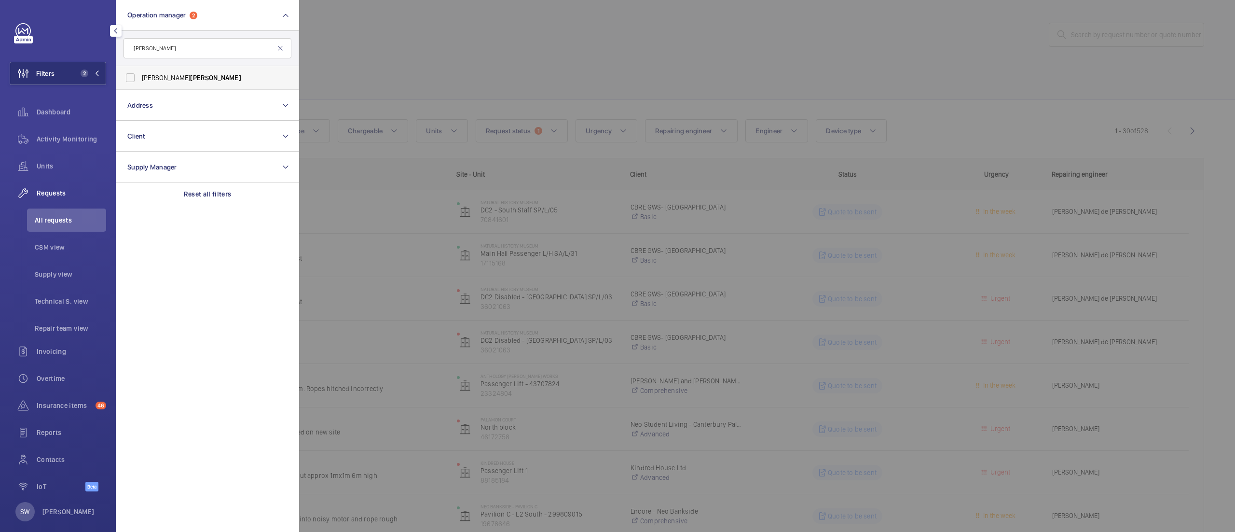
type input "[PERSON_NAME]"
click at [157, 75] on span "[PERSON_NAME]" at bounding box center [208, 78] width 133 height 10
click at [140, 75] on input "[PERSON_NAME]" at bounding box center [130, 77] width 19 height 19
checkbox input "true"
click at [206, 46] on input "[PERSON_NAME]" at bounding box center [208, 48] width 168 height 20
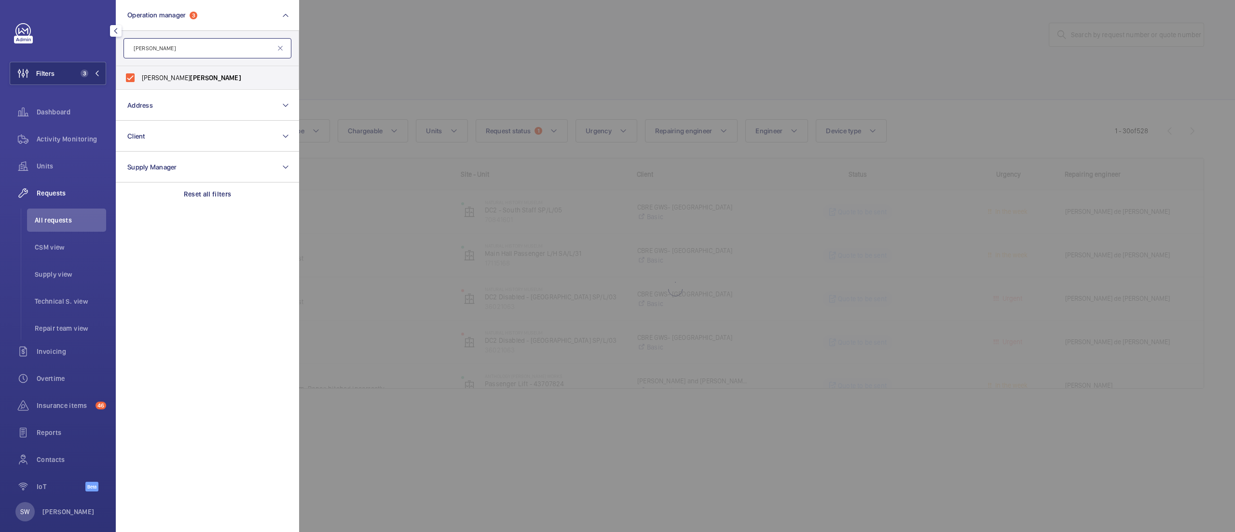
click at [206, 46] on input "[PERSON_NAME]" at bounding box center [208, 48] width 168 height 20
type input "s"
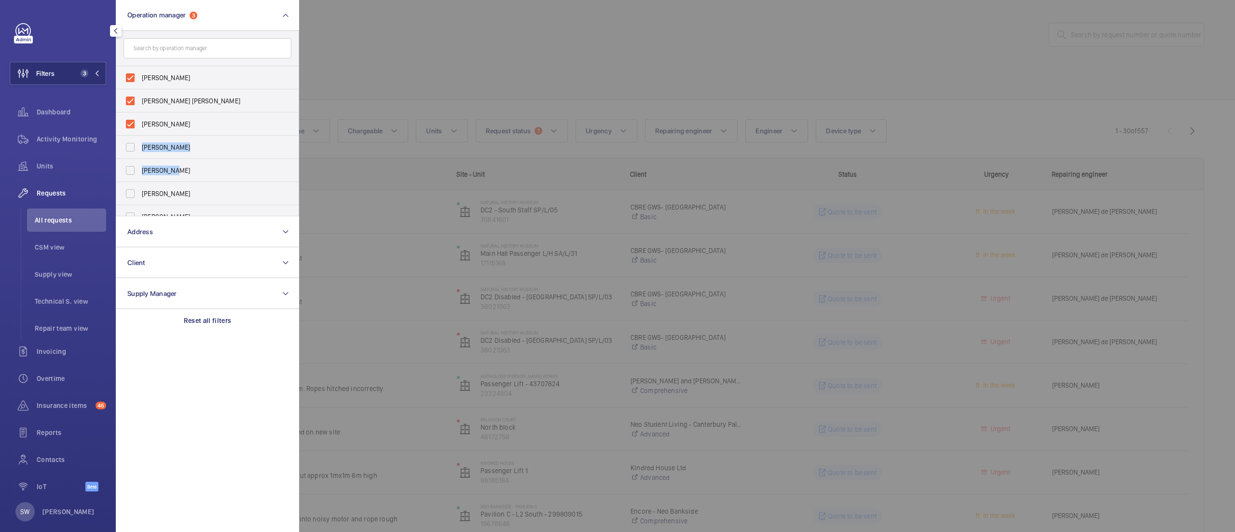
drag, startPoint x: 298, startPoint y: 120, endPoint x: 296, endPoint y: 169, distance: 49.7
click at [296, 169] on div "[PERSON_NAME] [PERSON_NAME] [PERSON_NAME] [PERSON_NAME] [PERSON_NAME] [PERSON_N…" at bounding box center [207, 123] width 183 height 185
click at [484, 57] on div at bounding box center [916, 266] width 1235 height 532
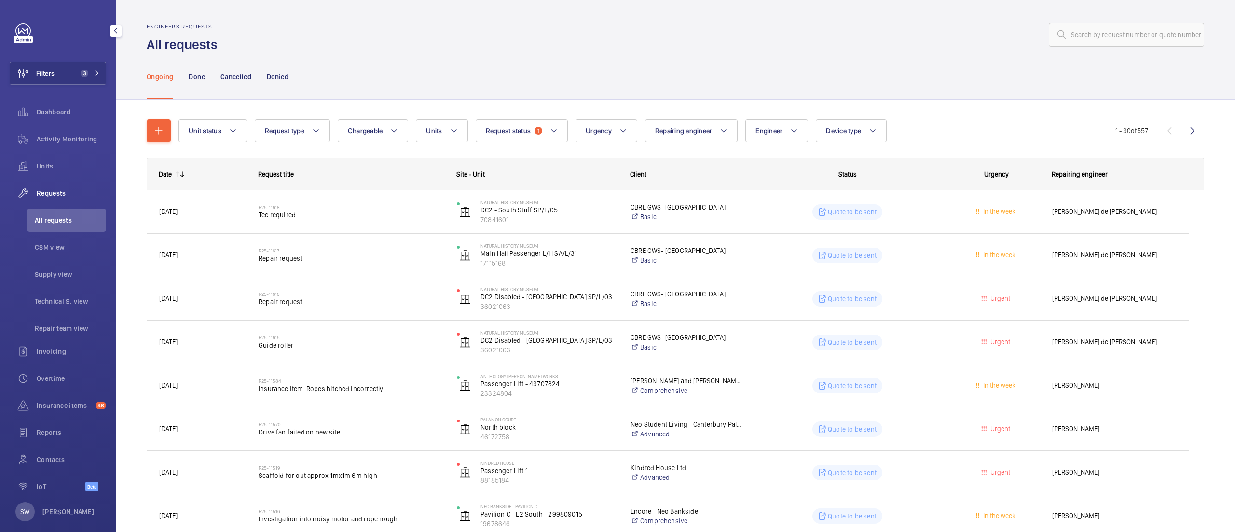
click at [484, 57] on div "Ongoing Done Cancelled Denied" at bounding box center [676, 77] width 1058 height 46
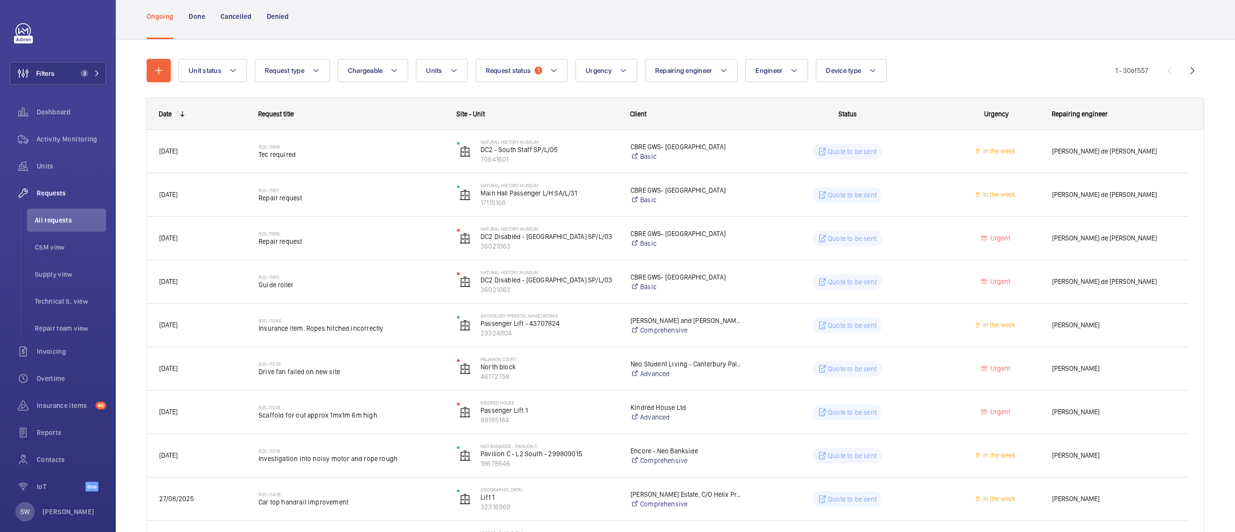
scroll to position [58, 0]
click at [522, 71] on span "Request status" at bounding box center [508, 73] width 45 height 8
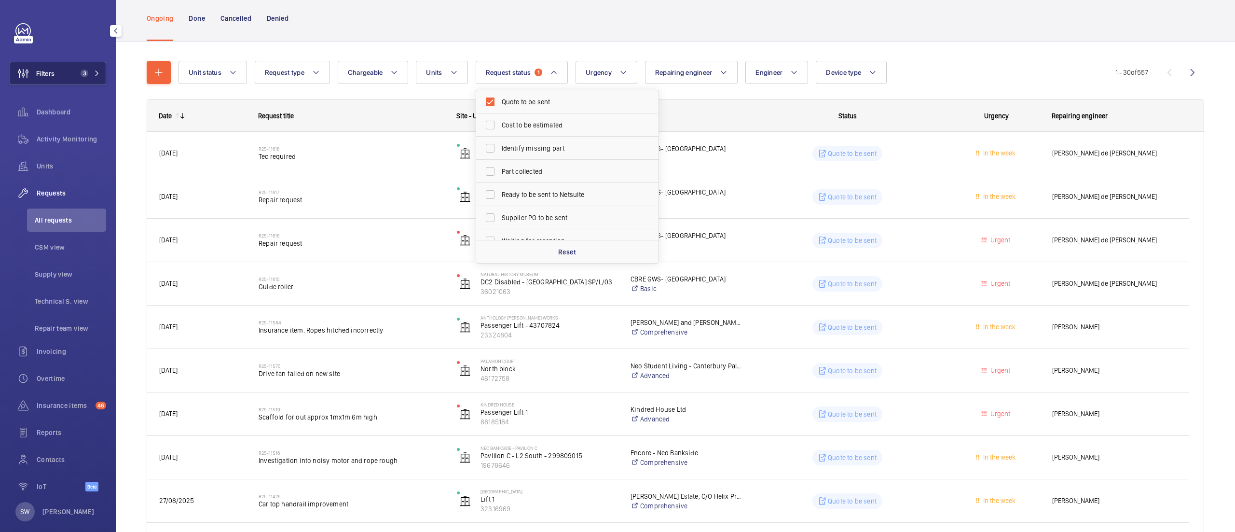
click at [77, 73] on span "3" at bounding box center [83, 73] width 12 height 8
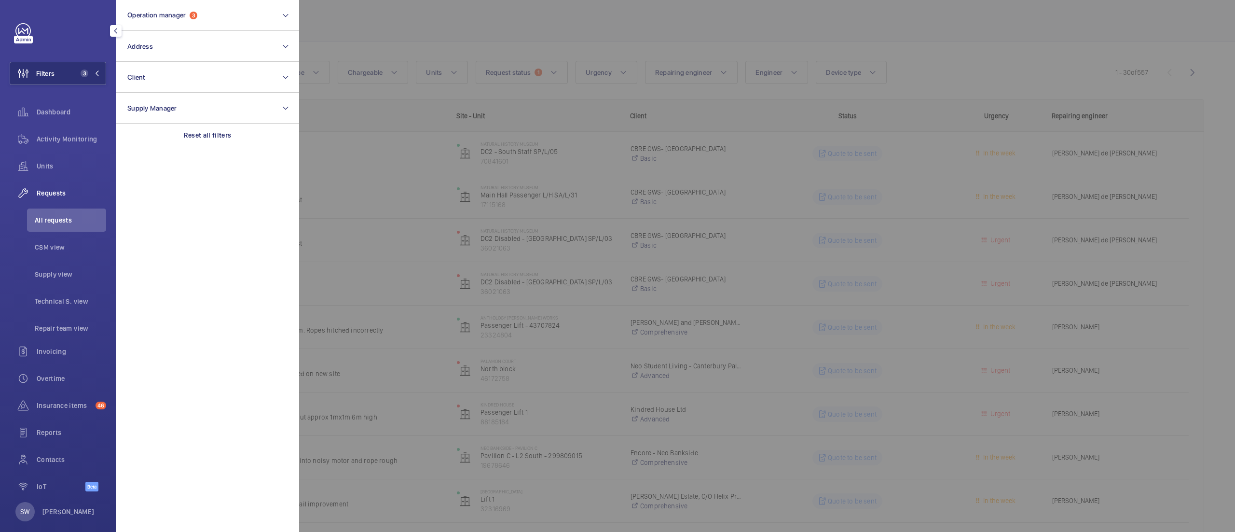
click at [821, 38] on div at bounding box center [916, 266] width 1235 height 532
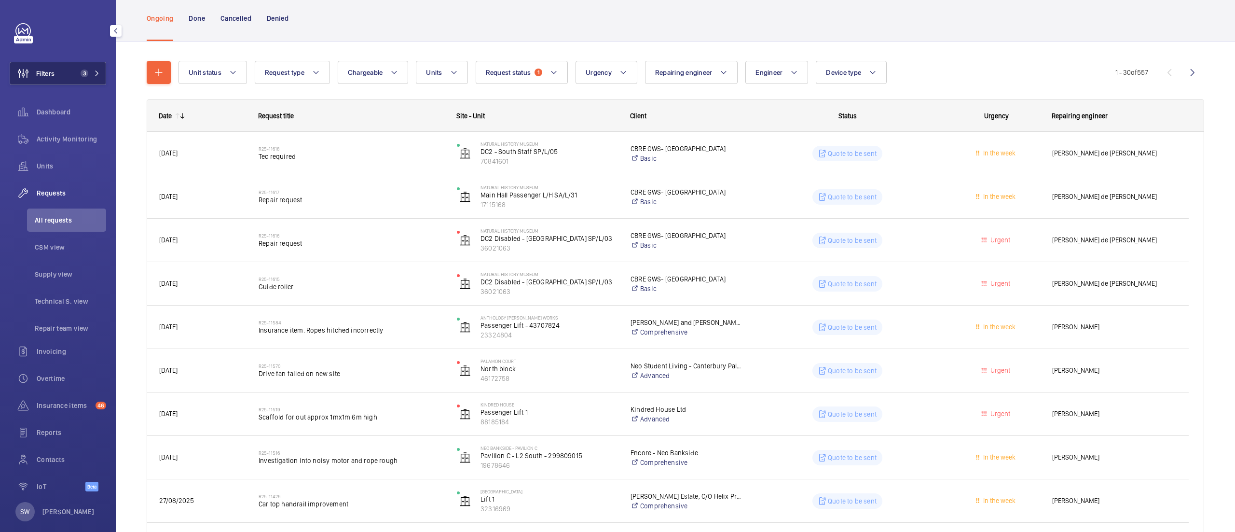
click at [51, 72] on span "Filters" at bounding box center [45, 74] width 18 height 10
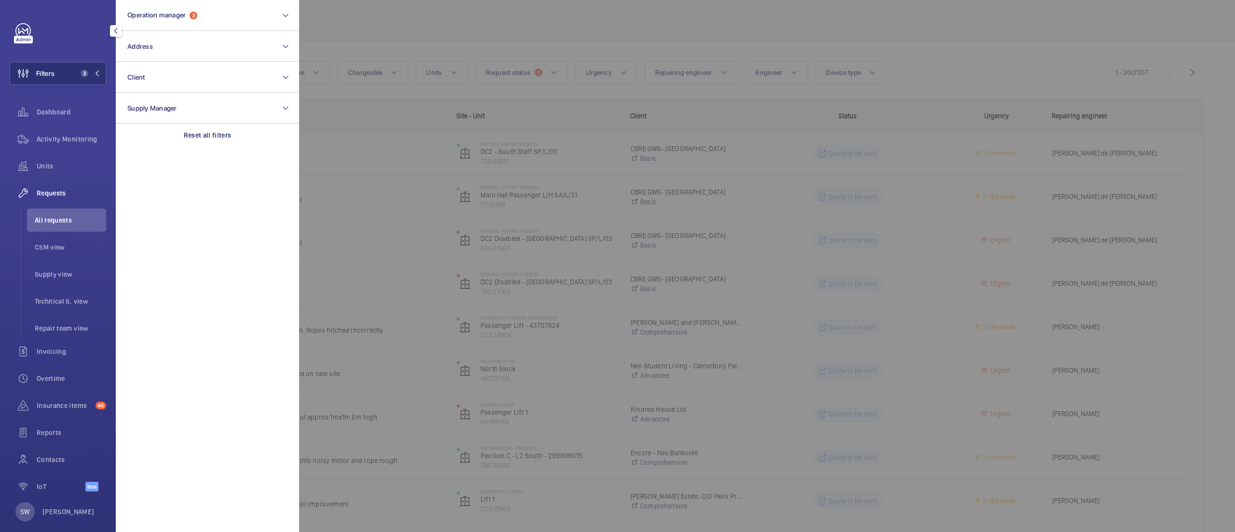
click at [508, 271] on div at bounding box center [916, 266] width 1235 height 532
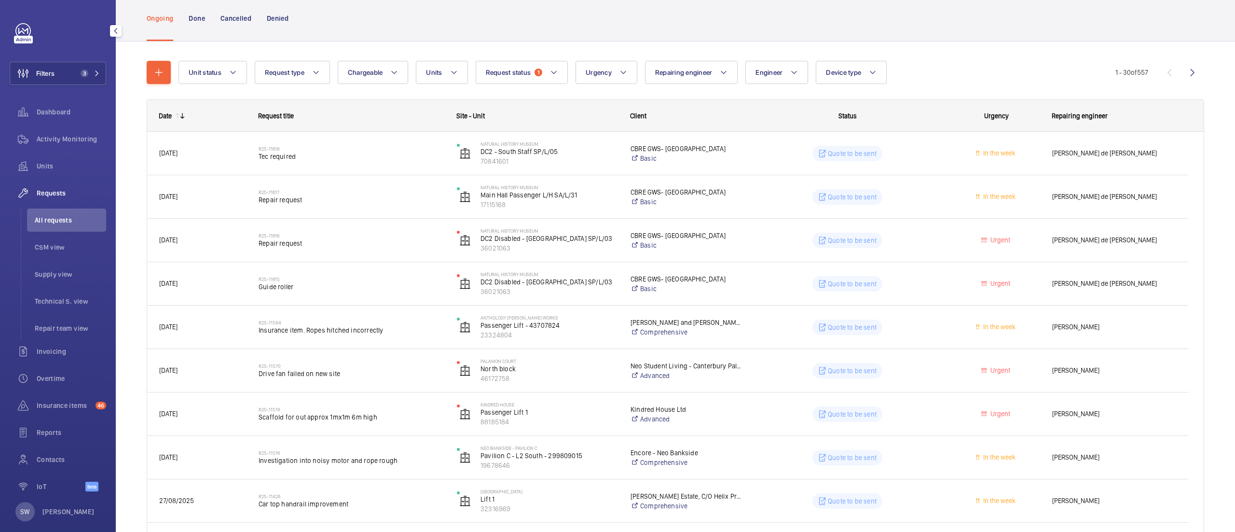
click at [68, 58] on div "Filters 3 Dashboard Activity Monitoring Units Requests All requests CSM view Su…" at bounding box center [58, 262] width 97 height 479
click at [68, 68] on button "Filters 3" at bounding box center [58, 73] width 97 height 23
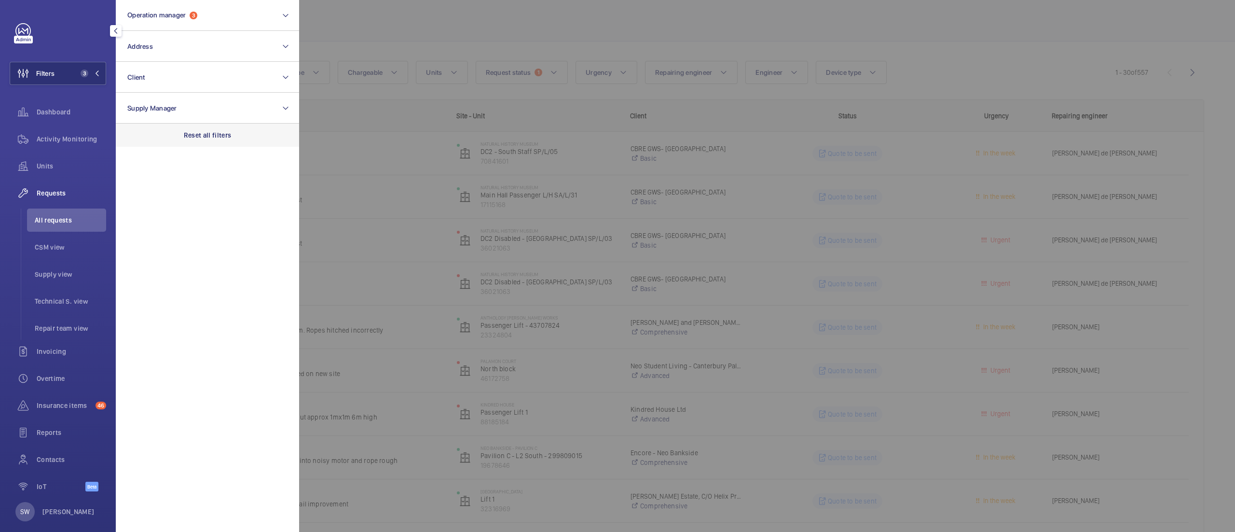
click at [205, 124] on div "Reset all filters" at bounding box center [207, 135] width 183 height 23
click at [186, 80] on button "Client" at bounding box center [207, 77] width 183 height 31
type input "uclh"
click at [180, 136] on span "UCLH" at bounding box center [180, 140] width 17 height 8
click at [140, 136] on input "CBRE GWS UCLH" at bounding box center [130, 139] width 19 height 19
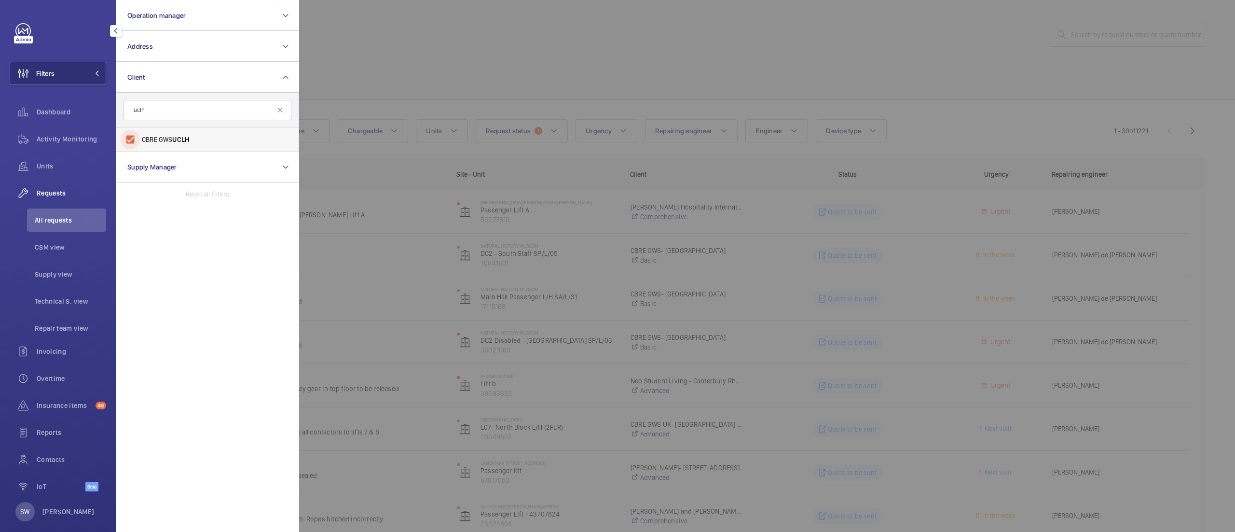
checkbox input "true"
click at [645, 69] on div at bounding box center [916, 266] width 1235 height 532
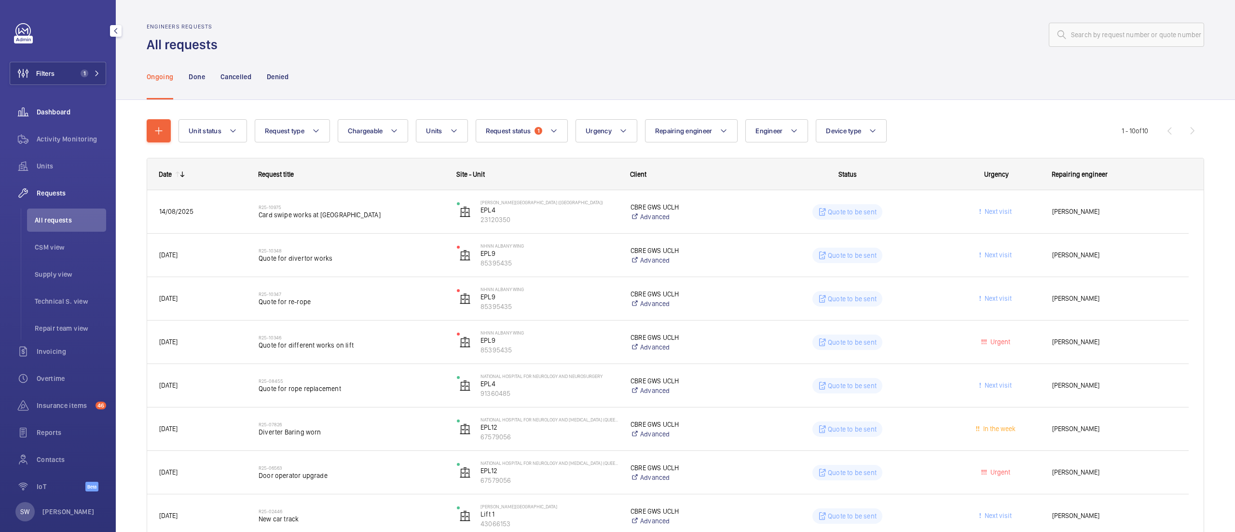
click at [69, 115] on span "Dashboard" at bounding box center [71, 112] width 69 height 10
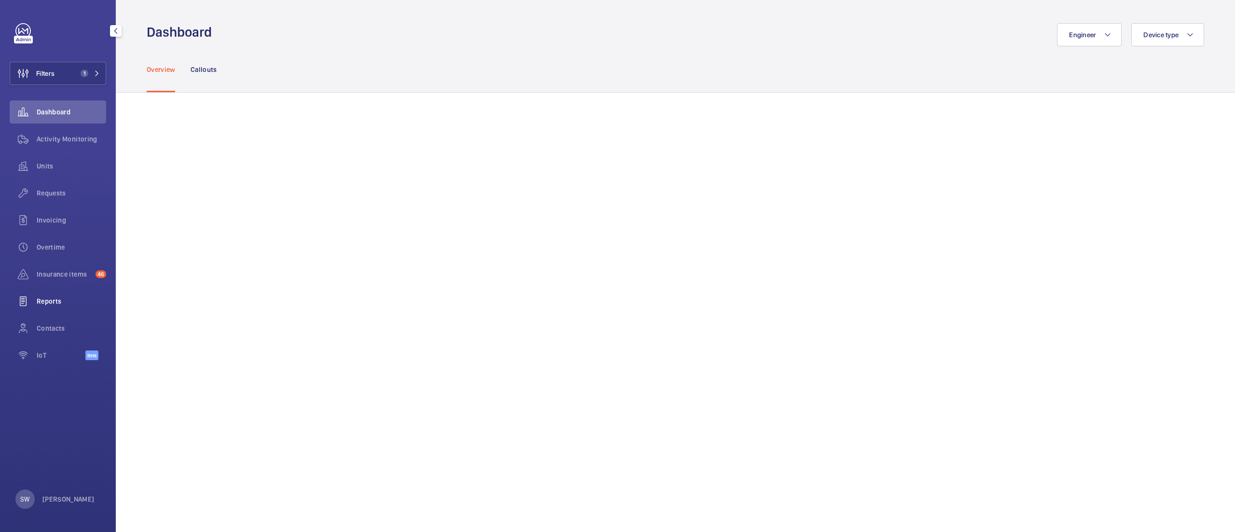
click at [60, 303] on span "Reports" at bounding box center [71, 301] width 69 height 10
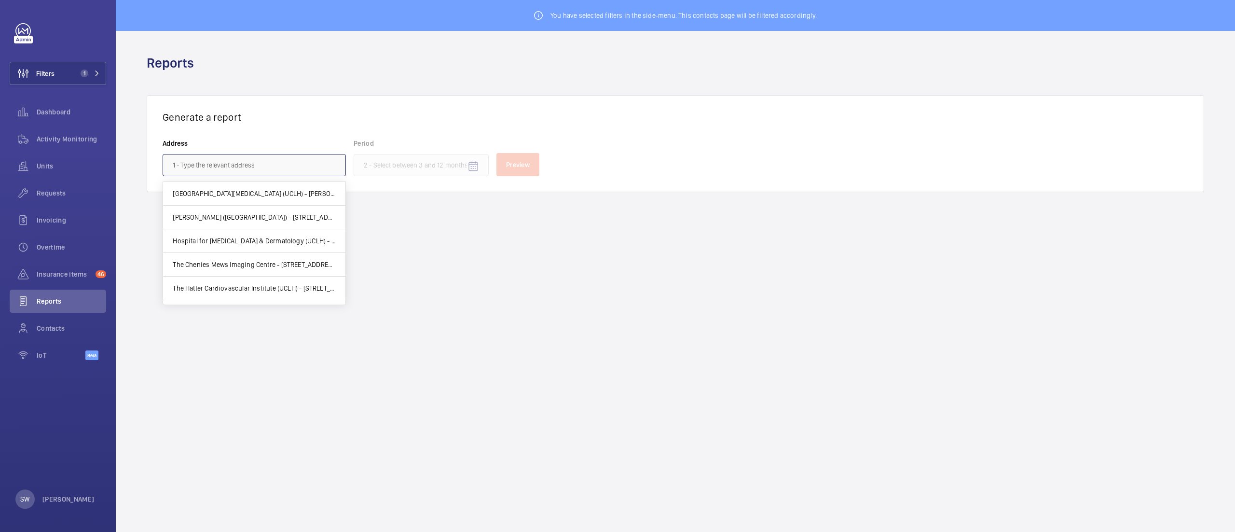
click at [252, 169] on input "text" at bounding box center [254, 165] width 183 height 22
click at [341, 97] on div "Generate a report Address Period Preview" at bounding box center [676, 143] width 1058 height 97
click at [224, 156] on input "text" at bounding box center [254, 165] width 183 height 22
click at [256, 191] on span "[GEOGRAPHIC_DATA][MEDICAL_DATA] (UCLH) - [PERSON_NAME][GEOGRAPHIC_DATA]" at bounding box center [254, 194] width 163 height 10
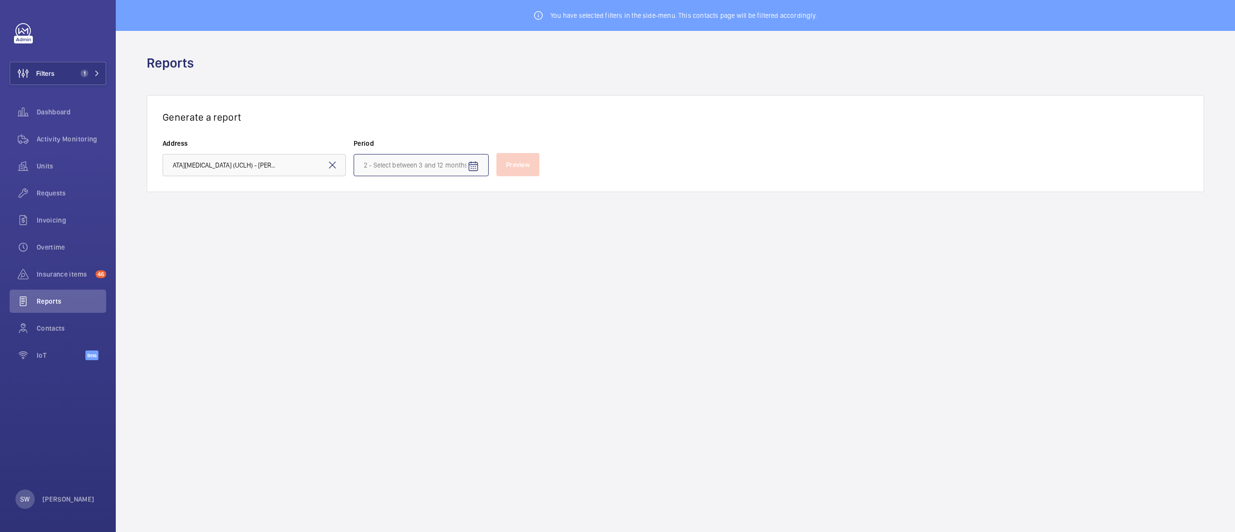
click at [409, 169] on input at bounding box center [421, 165] width 135 height 22
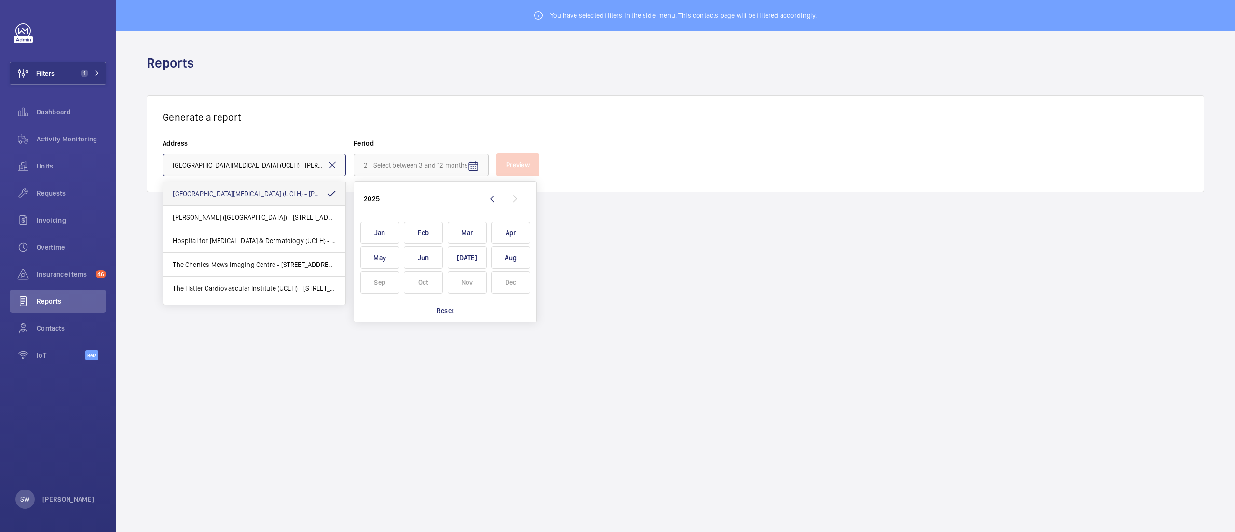
click at [292, 173] on input "[GEOGRAPHIC_DATA][MEDICAL_DATA] (UCLH) - [PERSON_NAME][GEOGRAPHIC_DATA]" at bounding box center [254, 165] width 183 height 22
click at [275, 218] on mat-option "National Hospital for Neurology and [MEDICAL_DATA] - [STREET_ADDRESS]" at bounding box center [254, 212] width 182 height 24
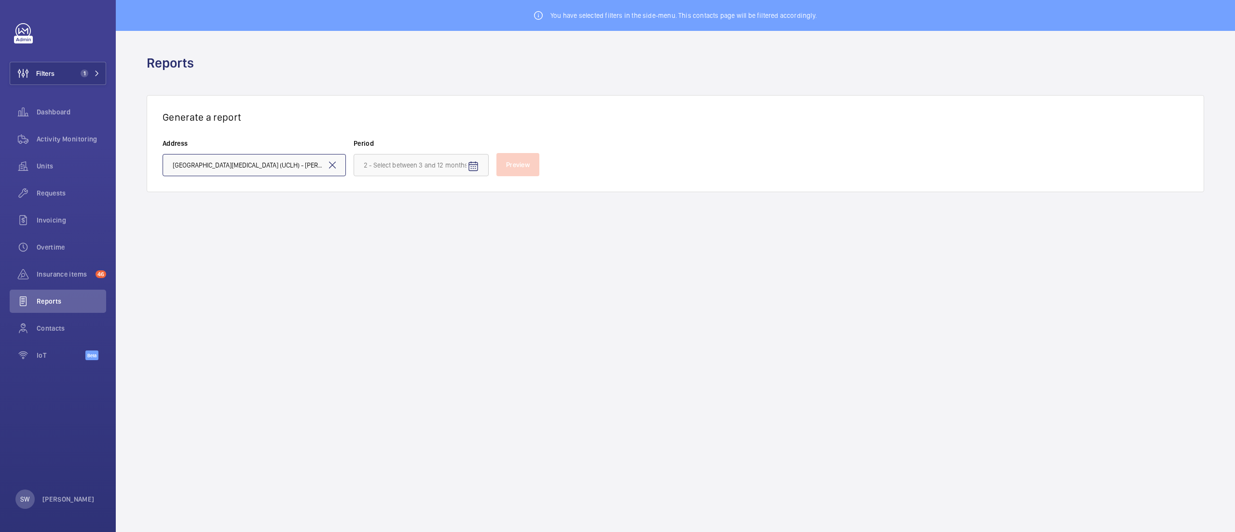
type input "National Hospital for Neurology and [MEDICAL_DATA] - [STREET_ADDRESS]"
click at [261, 164] on input "National Hospital for Neurology and [MEDICAL_DATA] - [STREET_ADDRESS]" at bounding box center [254, 165] width 183 height 22
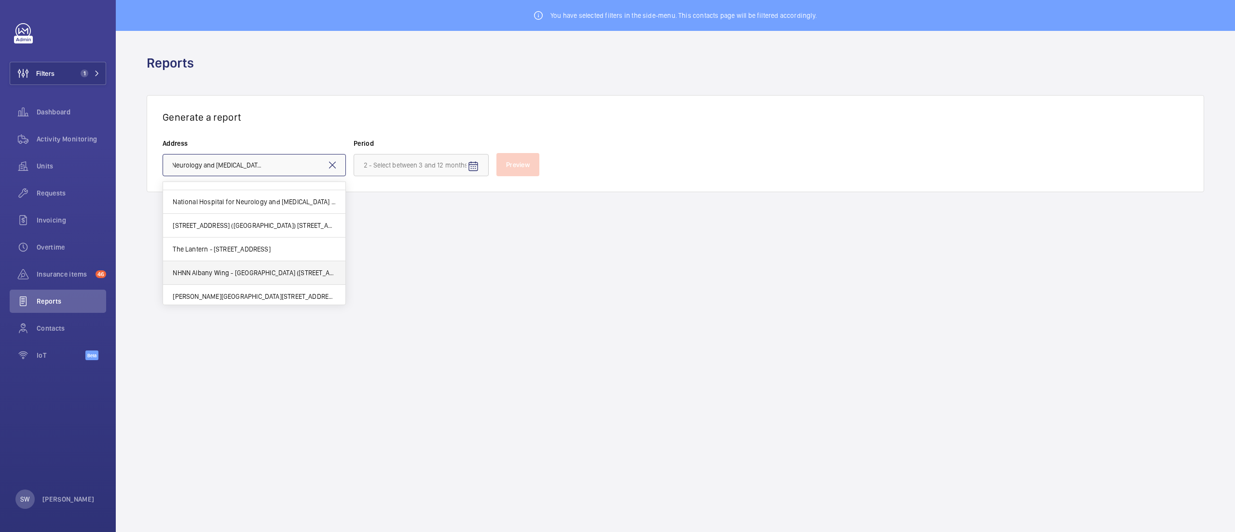
scroll to position [213, 0]
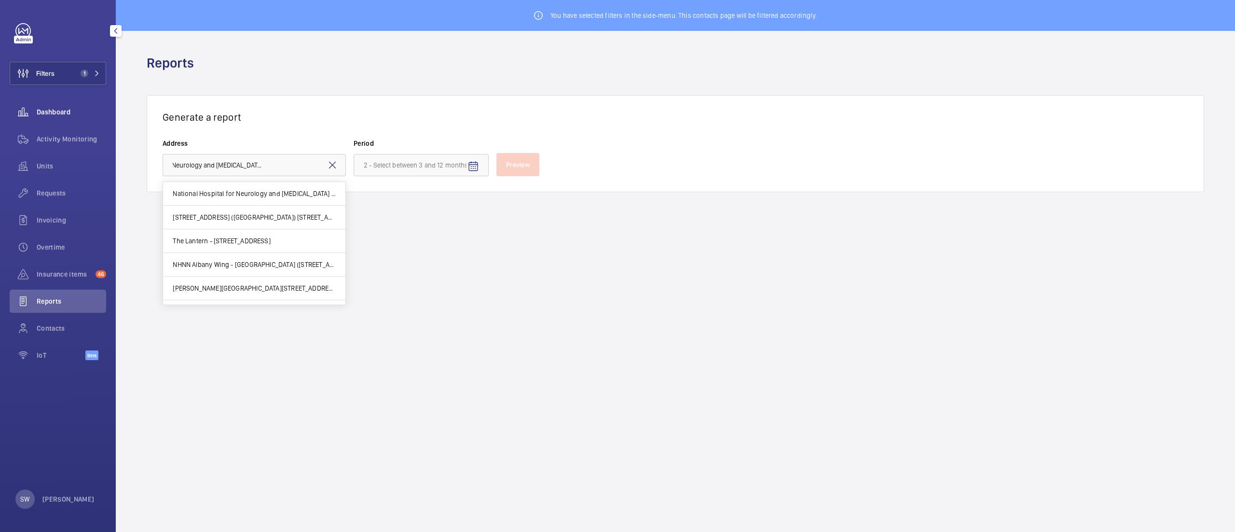
click at [60, 110] on span "Dashboard" at bounding box center [71, 112] width 69 height 10
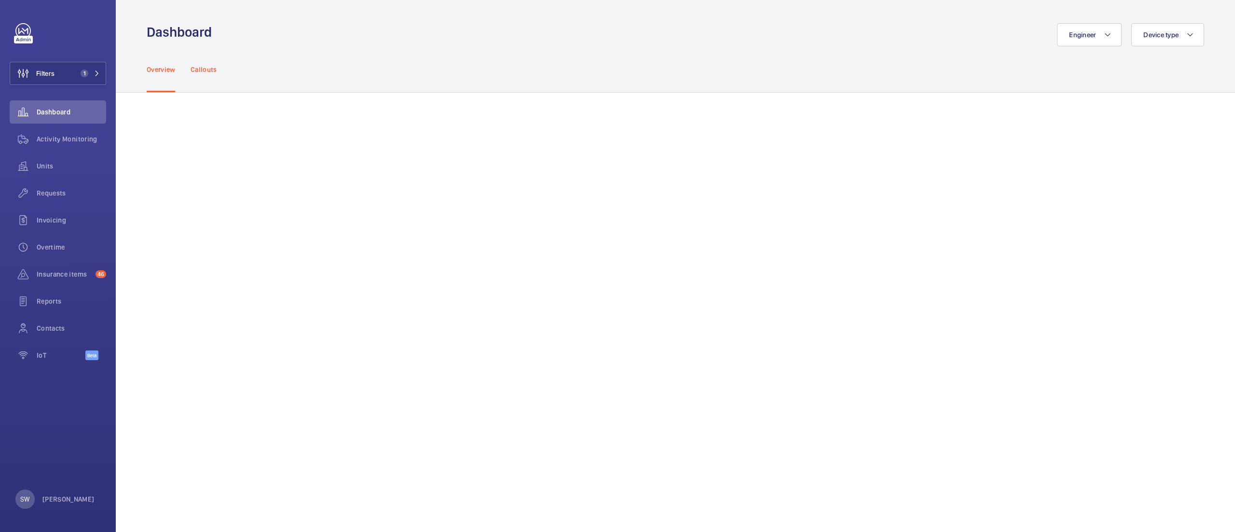
click at [199, 69] on p "Callouts" at bounding box center [204, 70] width 27 height 10
click at [83, 77] on button "Filters 1" at bounding box center [58, 73] width 97 height 23
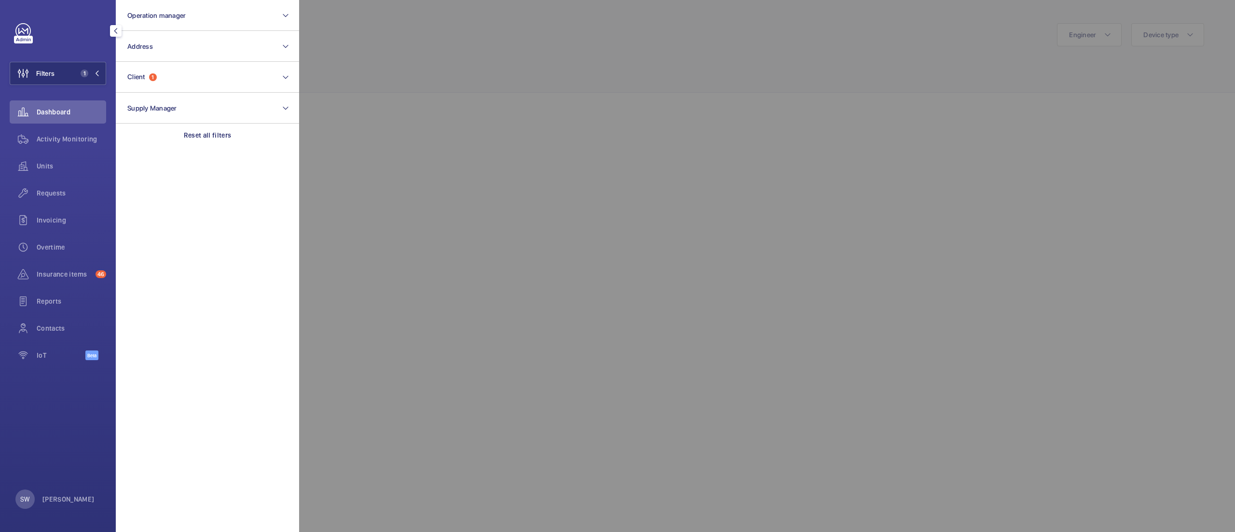
click at [89, 137] on span "Activity Monitoring" at bounding box center [71, 139] width 69 height 10
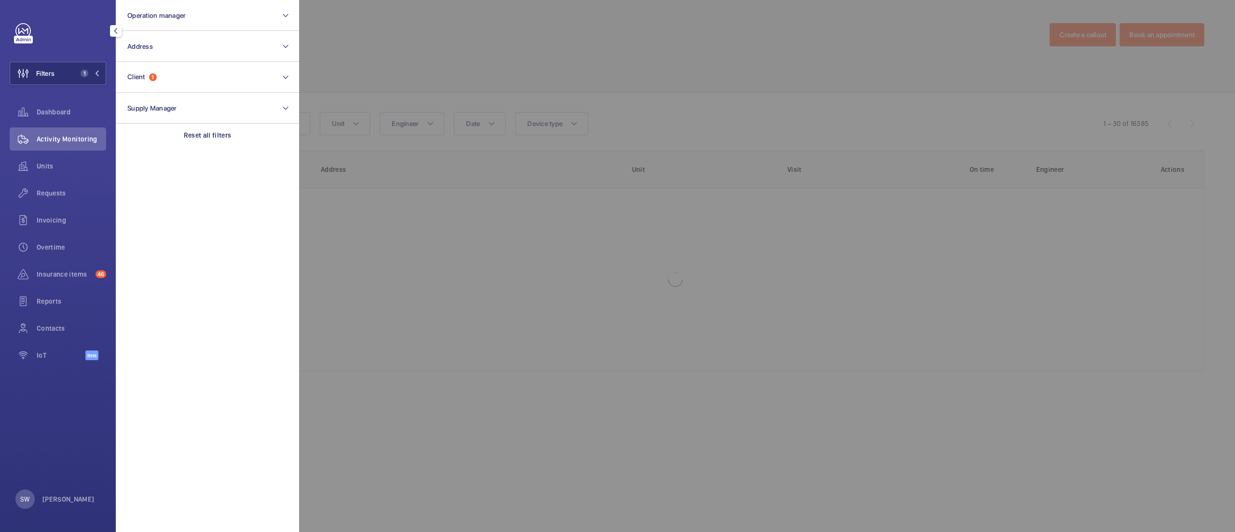
click at [693, 77] on div at bounding box center [916, 266] width 1235 height 532
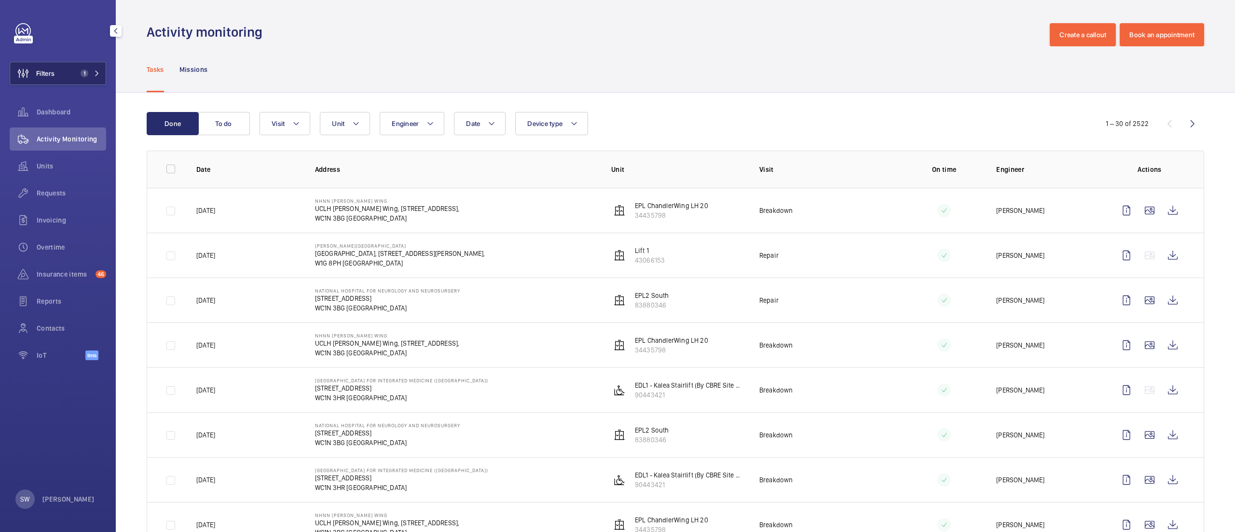
click at [77, 73] on span "1" at bounding box center [83, 73] width 12 height 8
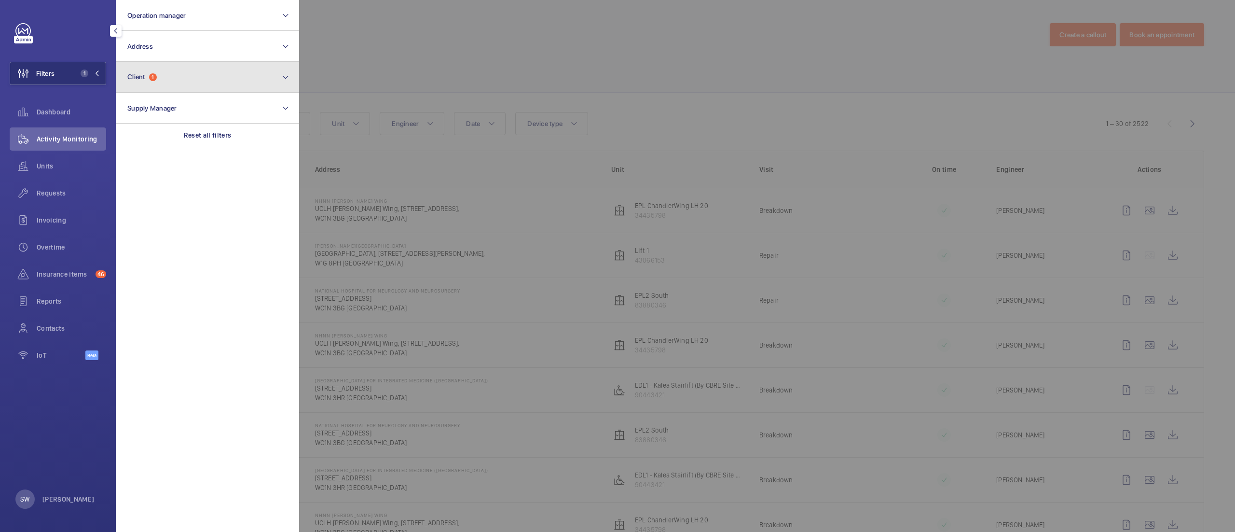
click at [185, 70] on button "Client 1" at bounding box center [207, 77] width 183 height 31
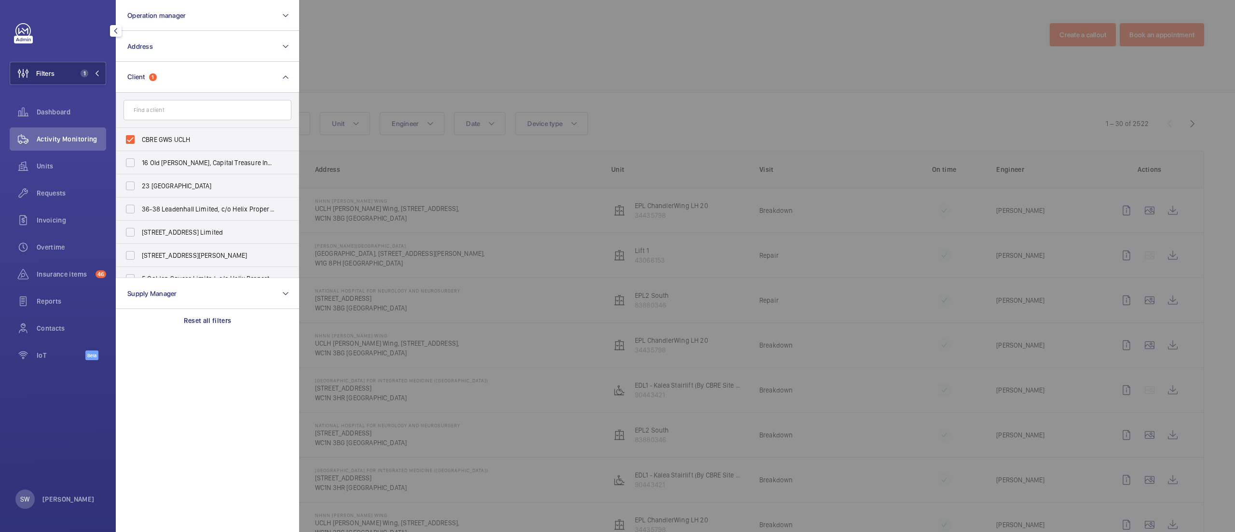
click at [534, 73] on div at bounding box center [916, 266] width 1235 height 532
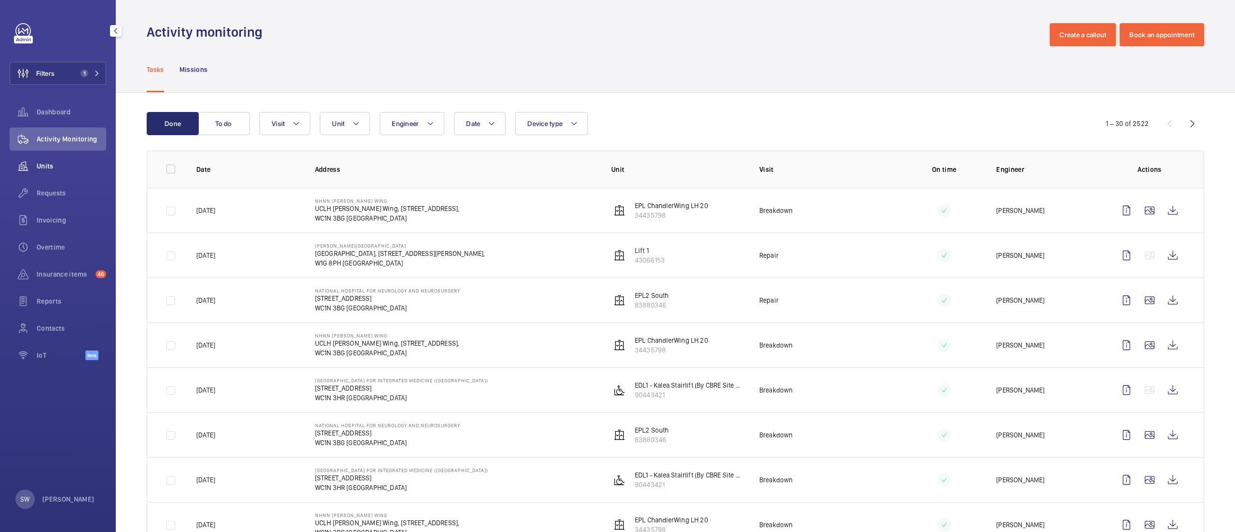
click at [35, 166] on wm-front-icon-button at bounding box center [23, 165] width 27 height 23
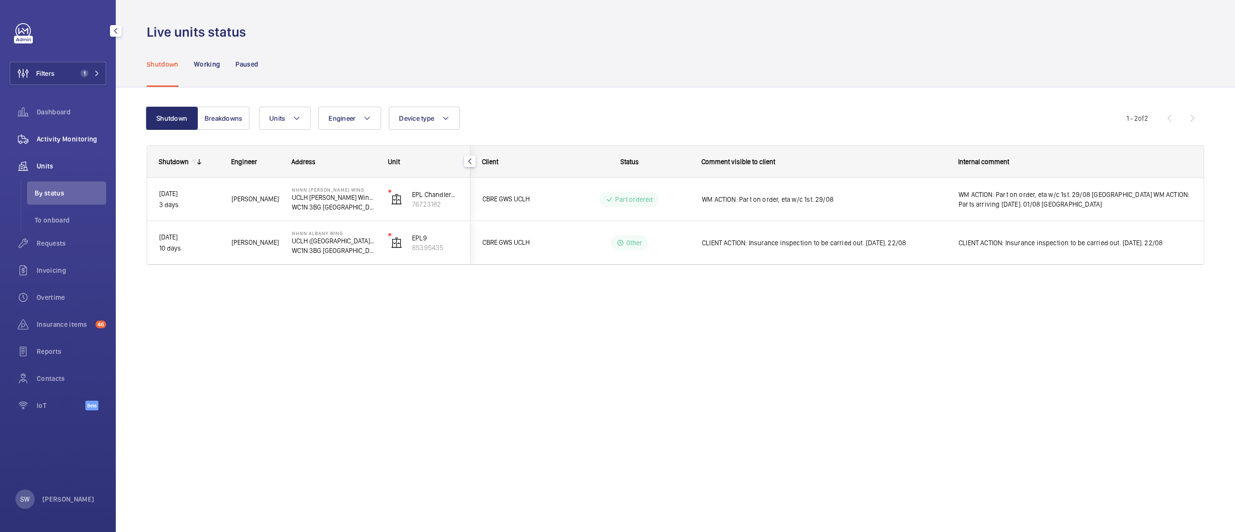
click at [82, 140] on span "Activity Monitoring" at bounding box center [71, 139] width 69 height 10
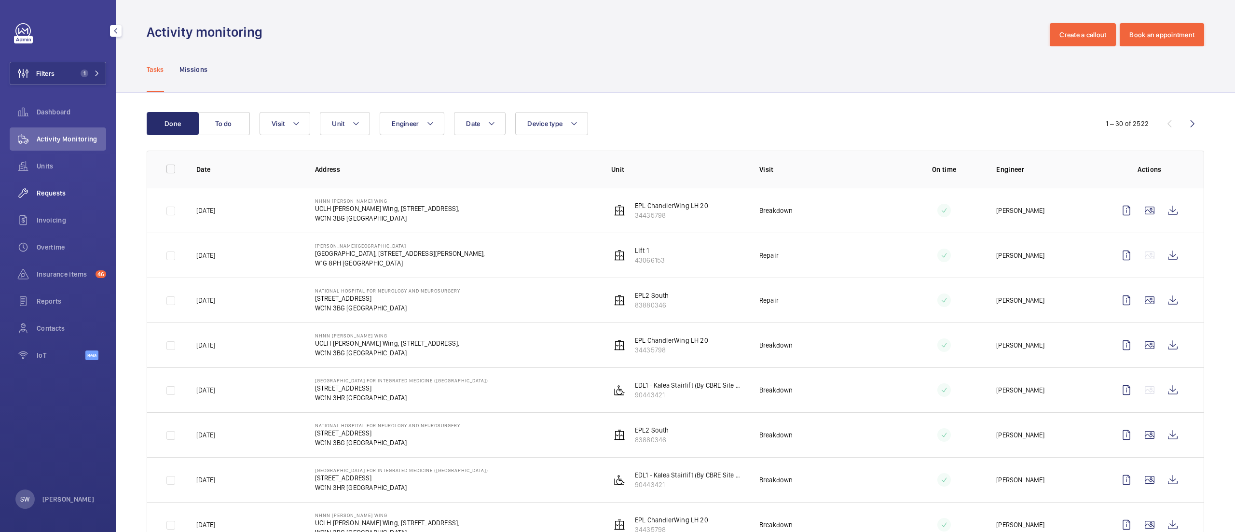
click at [69, 194] on span "Requests" at bounding box center [71, 193] width 69 height 10
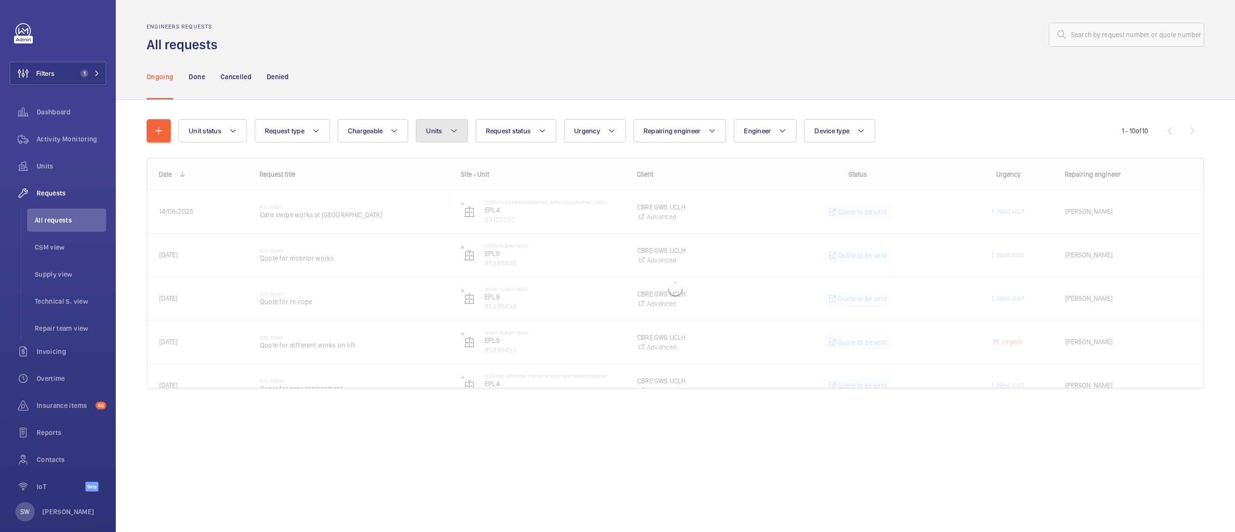
click at [431, 127] on span "Units" at bounding box center [434, 131] width 16 height 8
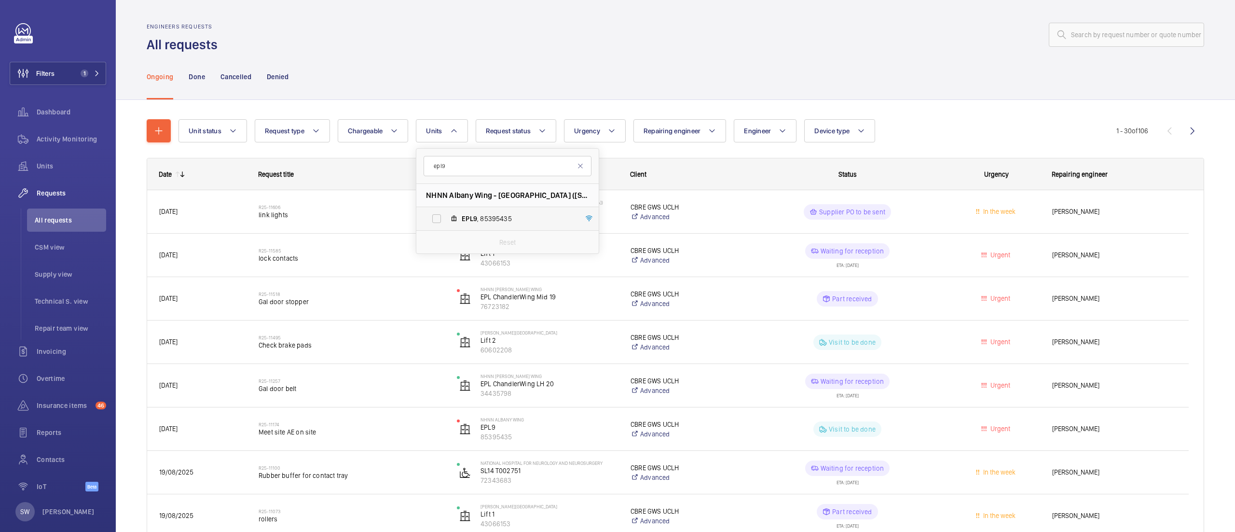
type input "epl9"
click at [483, 225] on label "EPL9 , 85395435" at bounding box center [499, 218] width 167 height 23
click at [446, 225] on input "EPL9 , 85395435" at bounding box center [436, 218] width 19 height 19
checkbox input "true"
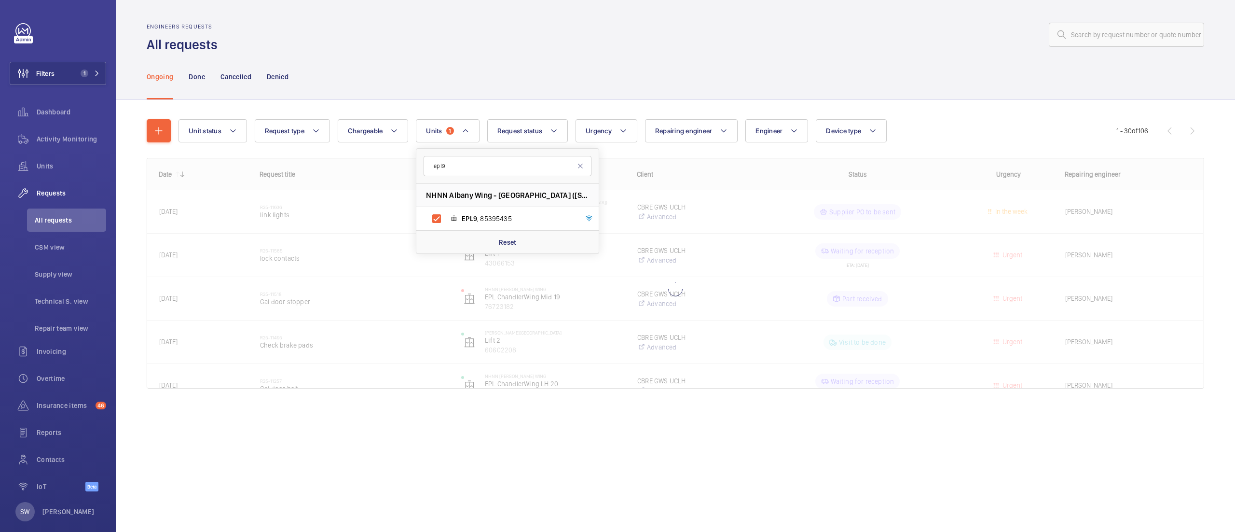
click at [645, 44] on div at bounding box center [713, 34] width 981 height 23
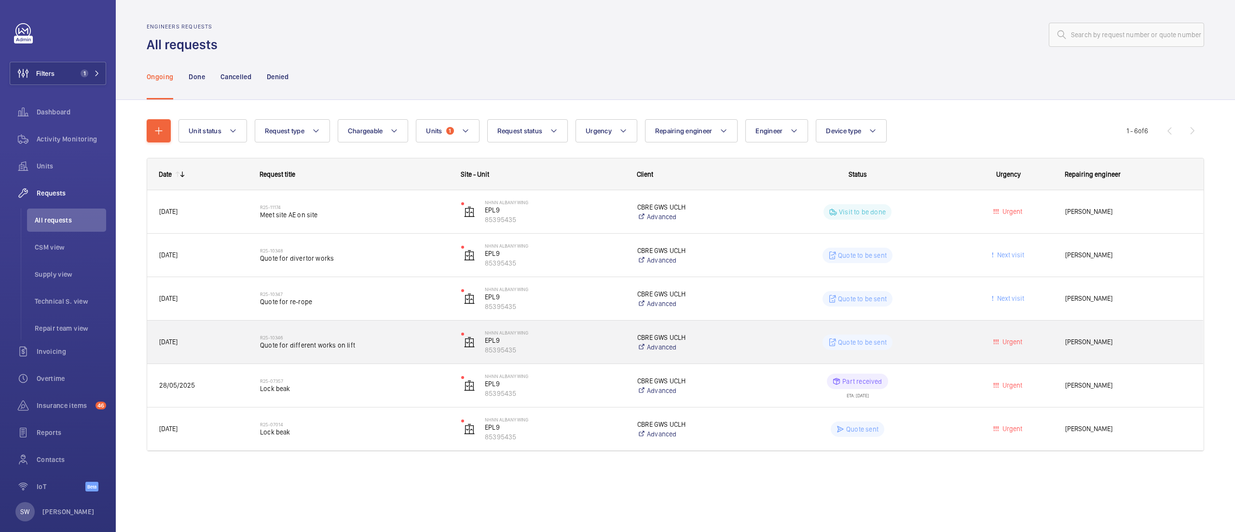
click at [338, 347] on span "Quote for different works on lift" at bounding box center [354, 345] width 189 height 10
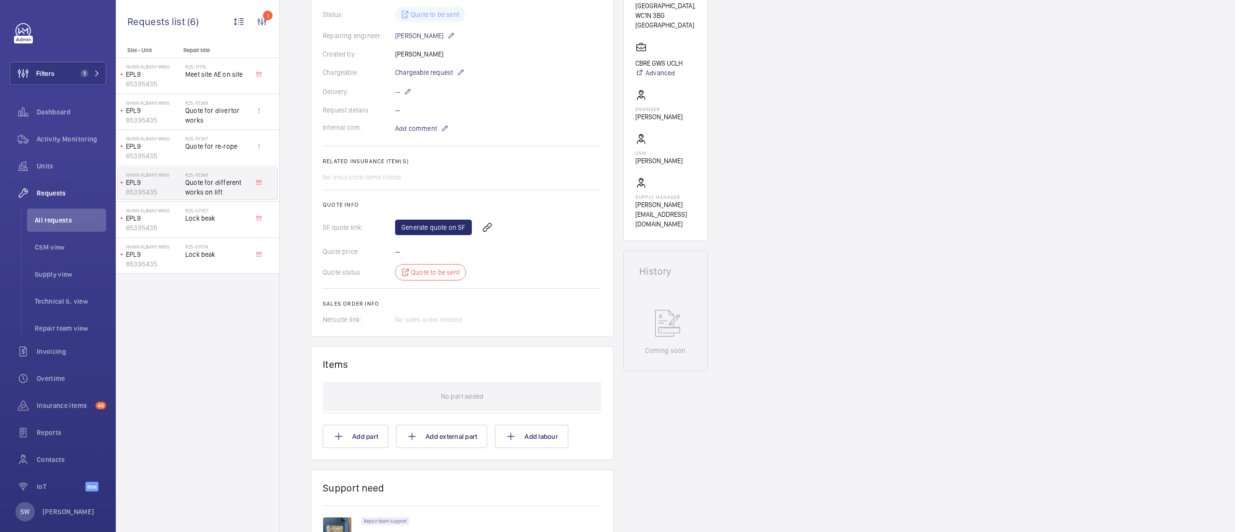
scroll to position [219, 0]
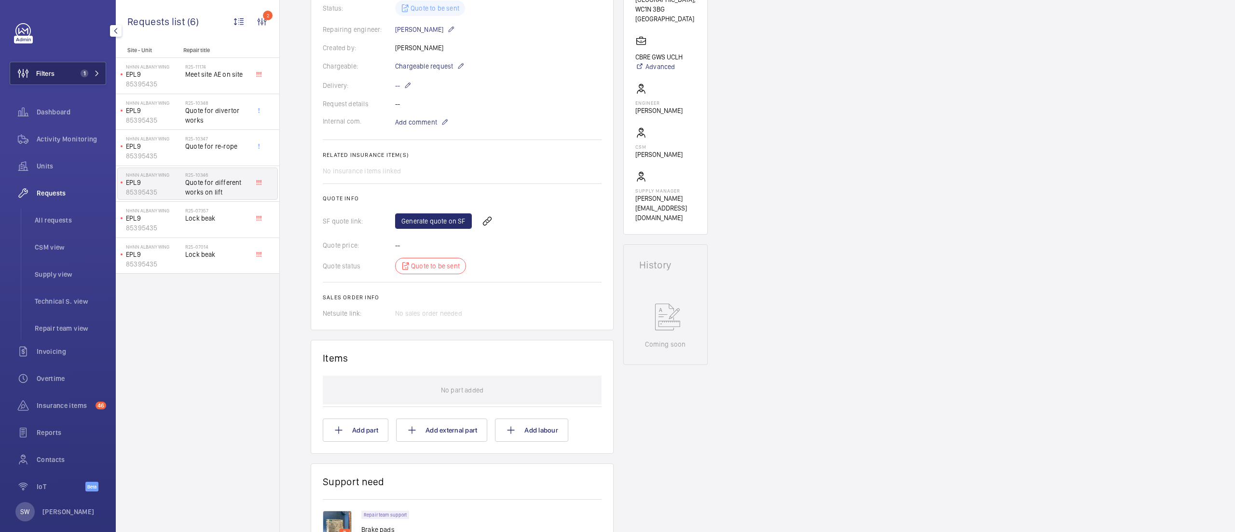
click at [81, 73] on span "1" at bounding box center [85, 73] width 8 height 8
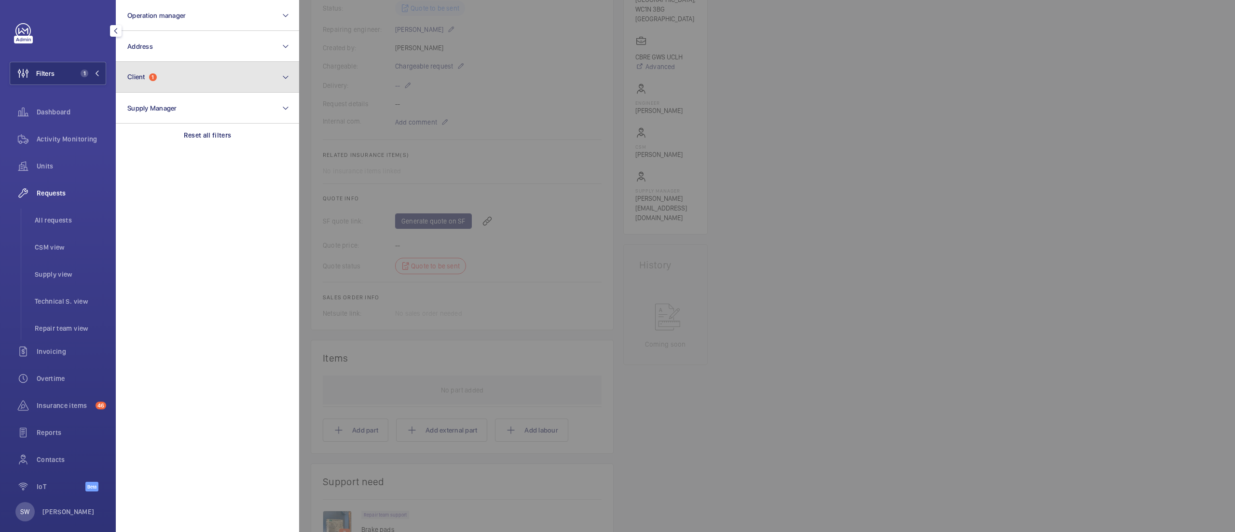
click at [193, 69] on button "Client 1" at bounding box center [207, 77] width 183 height 31
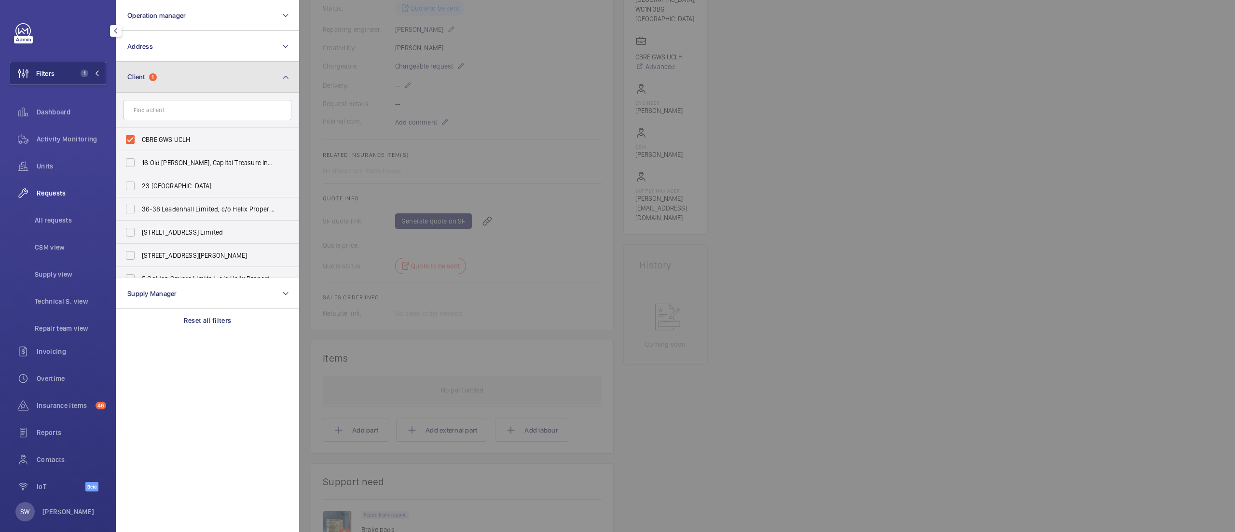
click at [174, 79] on button "Client 1" at bounding box center [207, 77] width 183 height 31
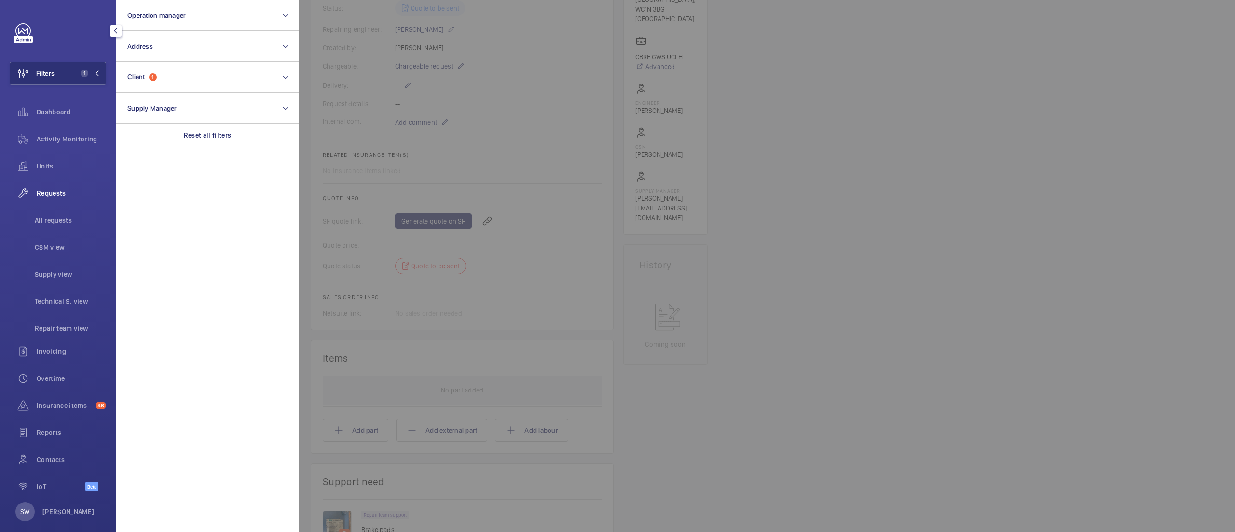
click at [960, 324] on div at bounding box center [916, 266] width 1235 height 532
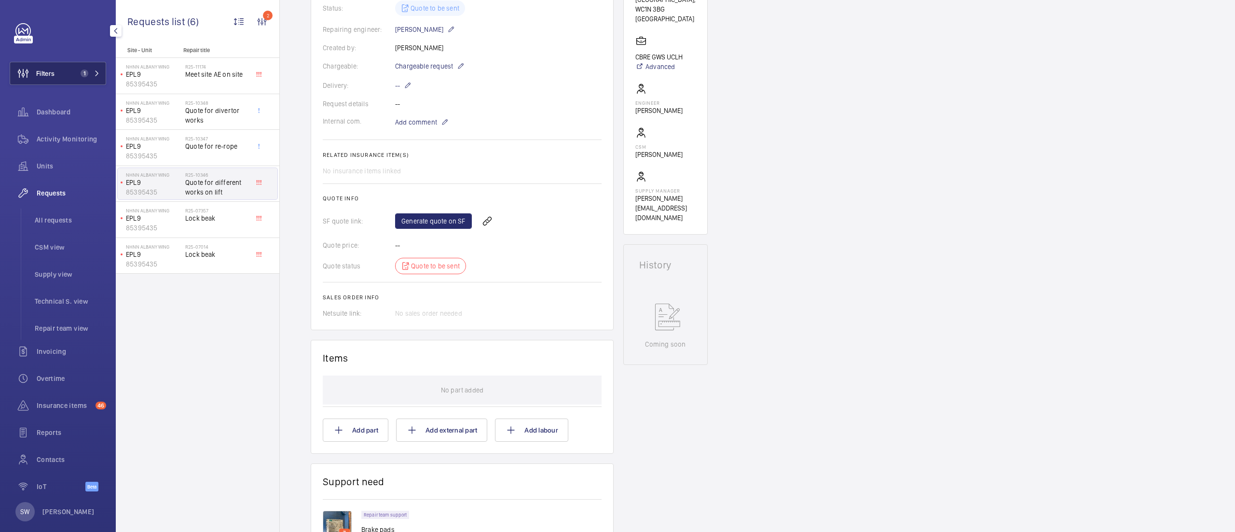
click at [77, 80] on button "Filters 1" at bounding box center [58, 73] width 97 height 23
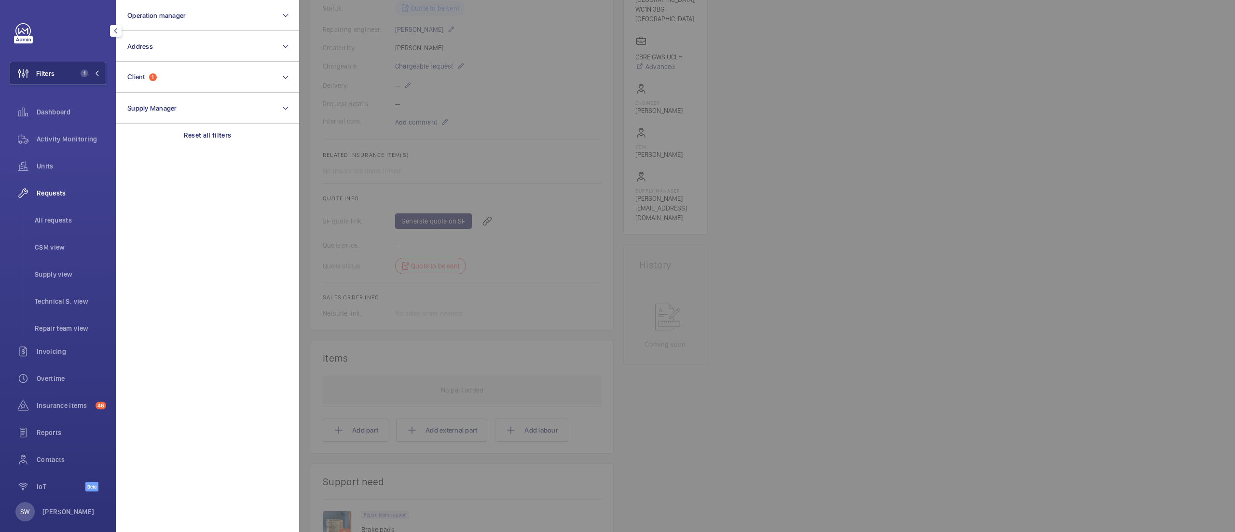
click at [753, 229] on div at bounding box center [916, 266] width 1235 height 532
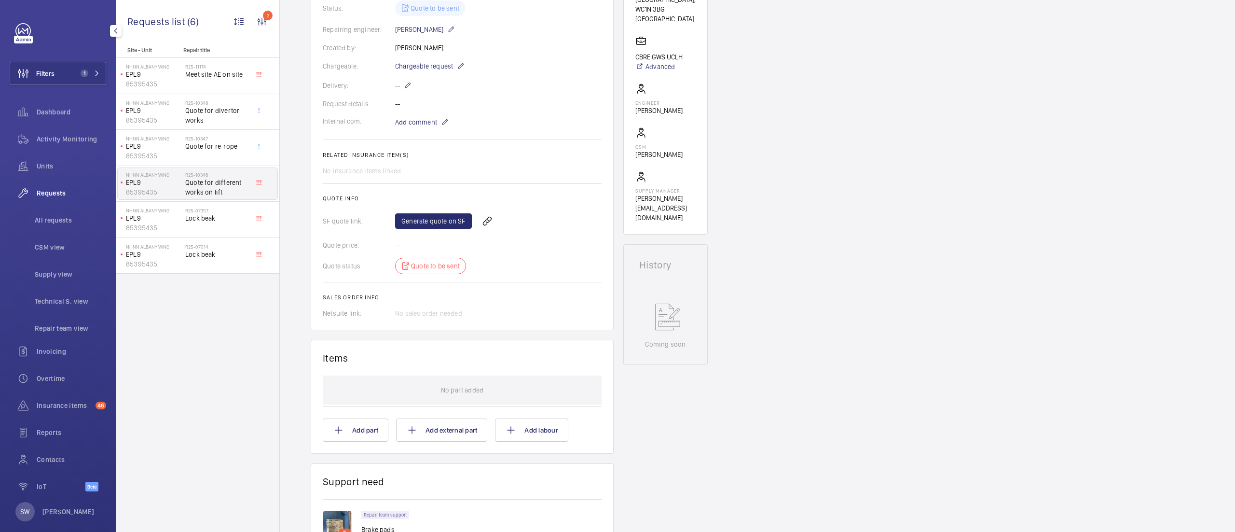
click at [76, 59] on div "Filters 1 Dashboard Activity Monitoring Units Requests All requests CSM view Su…" at bounding box center [58, 262] width 97 height 479
click at [70, 73] on button "Filters 1" at bounding box center [58, 73] width 97 height 23
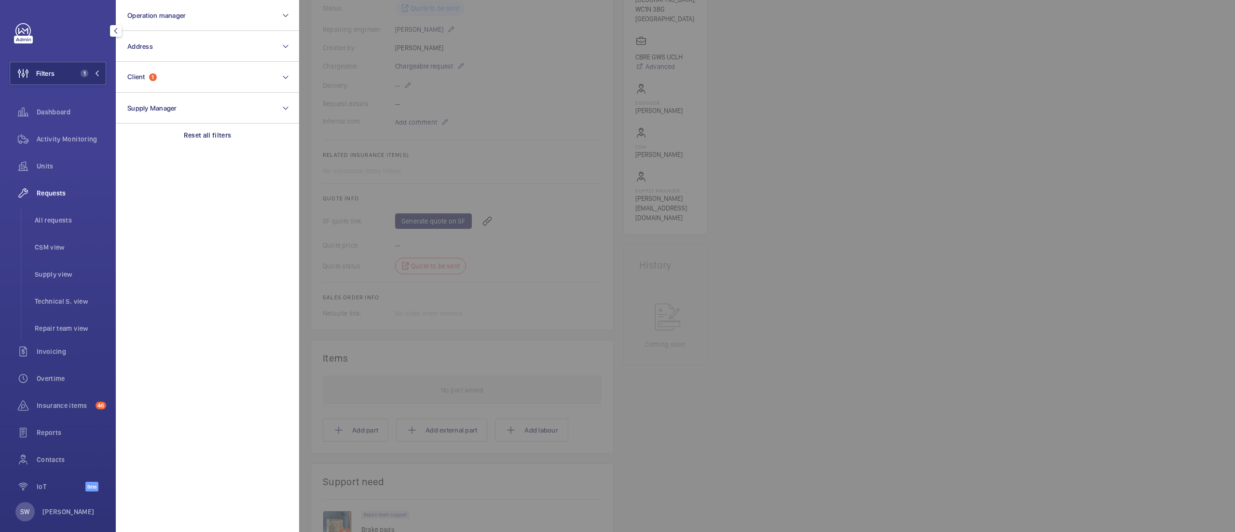
click at [903, 261] on div at bounding box center [916, 266] width 1235 height 532
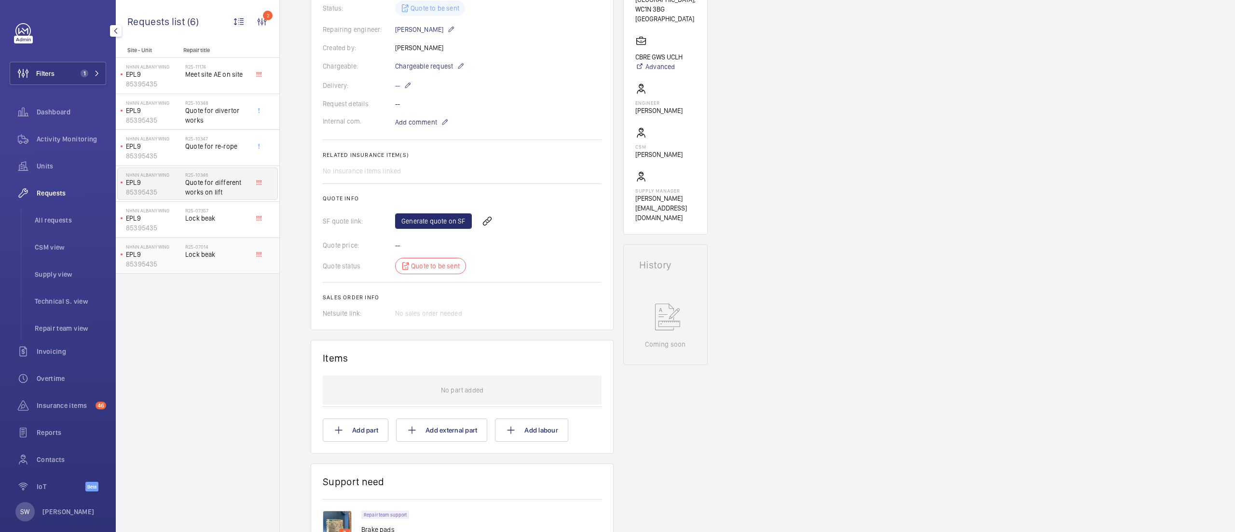
click at [223, 253] on span "Lock beak" at bounding box center [217, 254] width 64 height 10
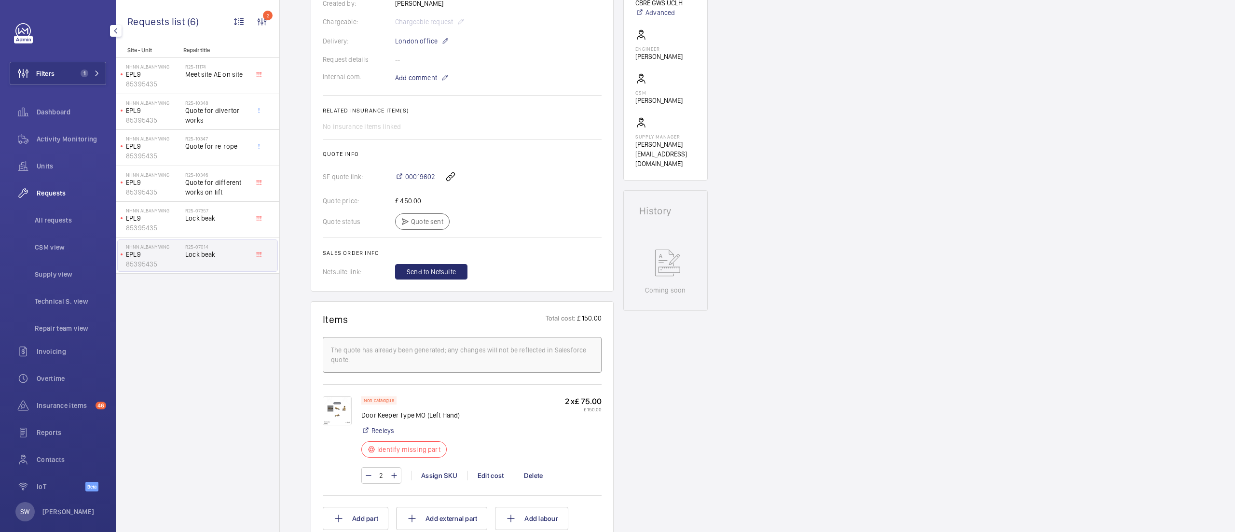
scroll to position [275, 0]
click at [341, 408] on img at bounding box center [337, 408] width 29 height 29
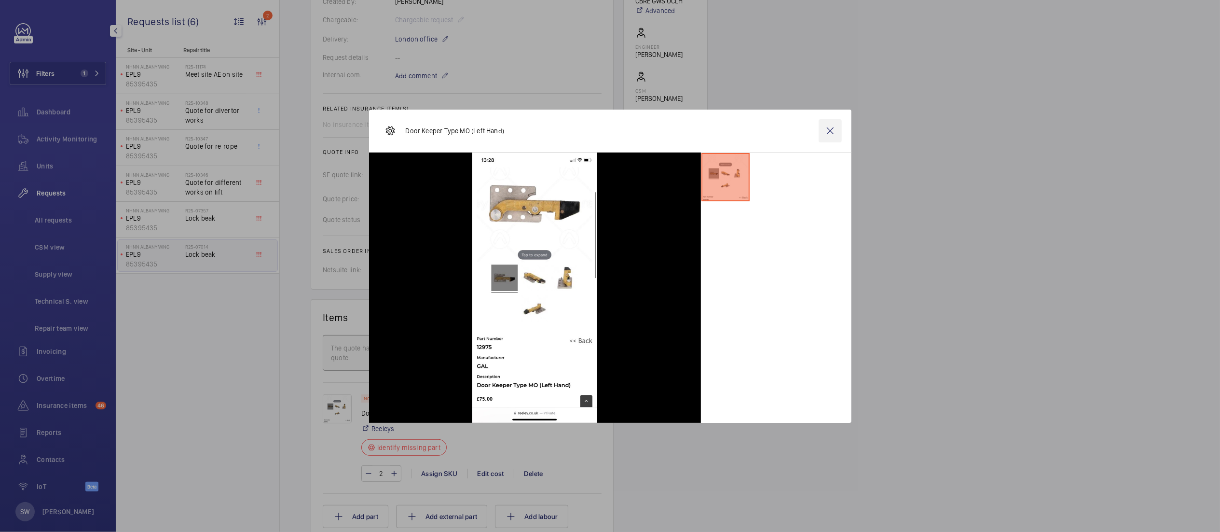
click at [834, 131] on wm-front-icon-button at bounding box center [830, 130] width 23 height 23
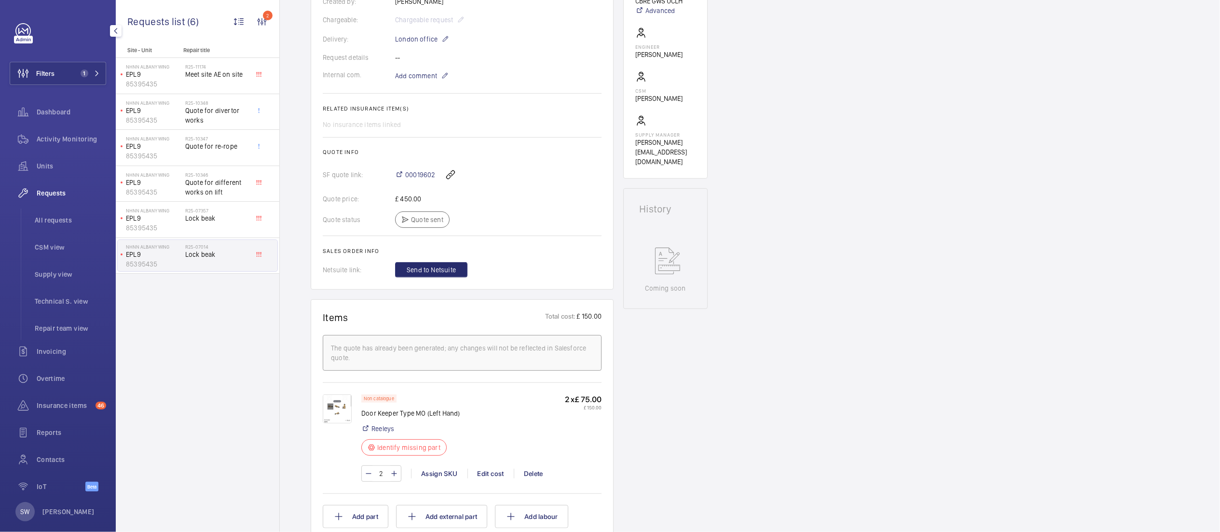
click at [1210, 128] on div "Engineers requests R25-07014 A repair request was created on [DATE] for a lock …" at bounding box center [750, 374] width 941 height 1110
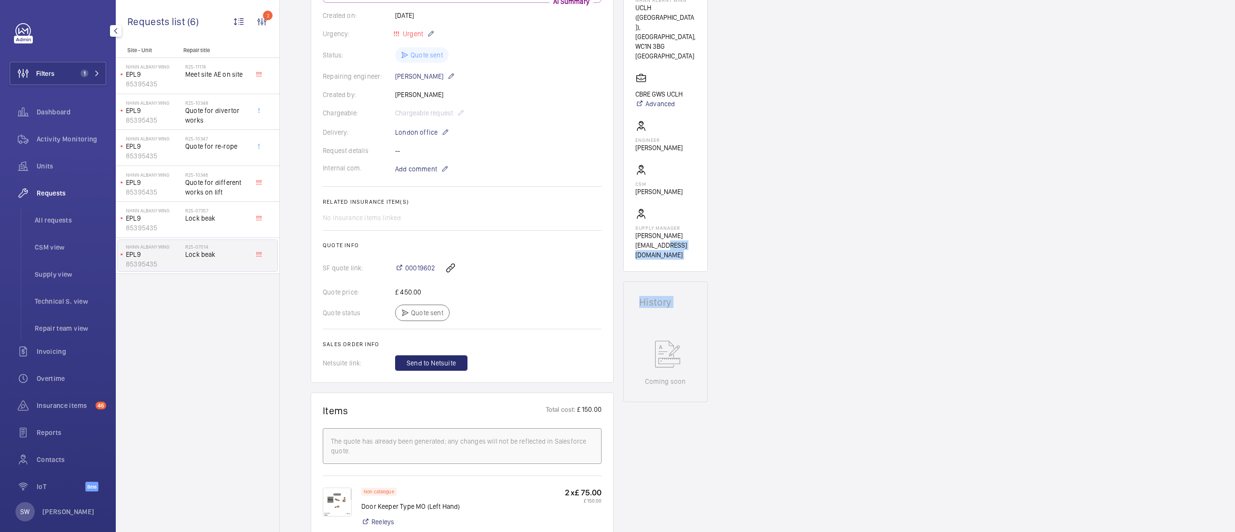
scroll to position [0, 0]
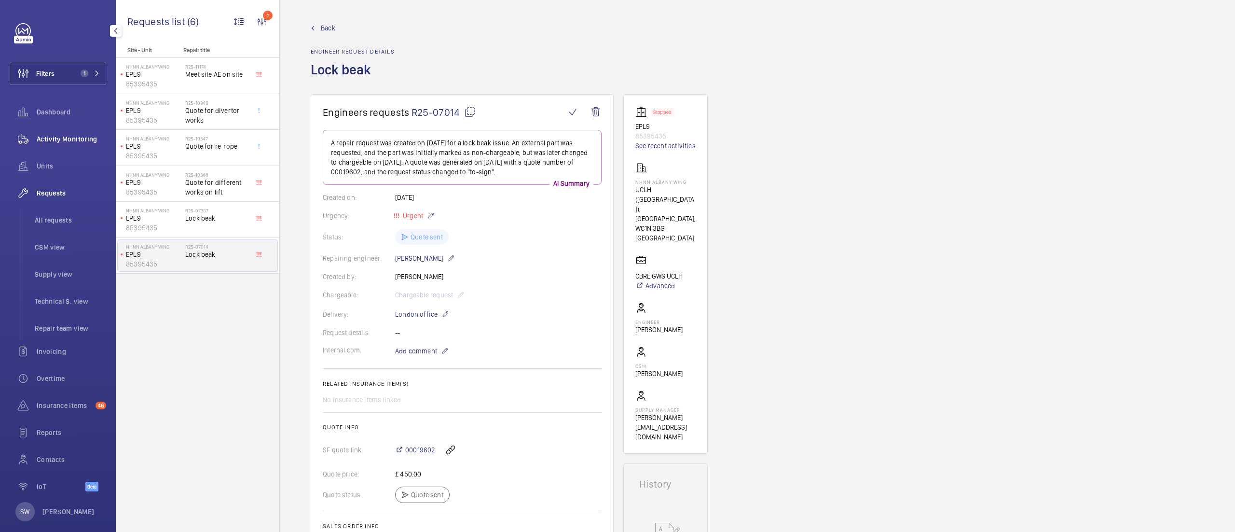
click at [42, 138] on span "Activity Monitoring" at bounding box center [71, 139] width 69 height 10
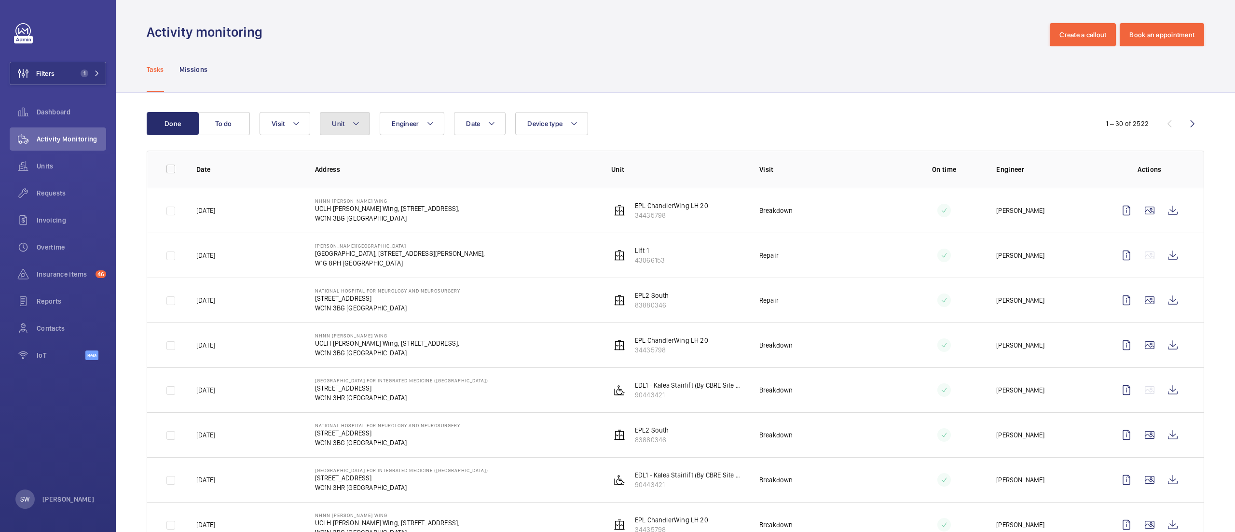
click at [348, 129] on button "Unit" at bounding box center [345, 123] width 50 height 23
type input "epl9"
click at [384, 219] on label "EPL9 , 85395435" at bounding box center [403, 212] width 167 height 23
click at [350, 219] on input "EPL9 , 85395435" at bounding box center [340, 212] width 19 height 19
checkbox input "true"
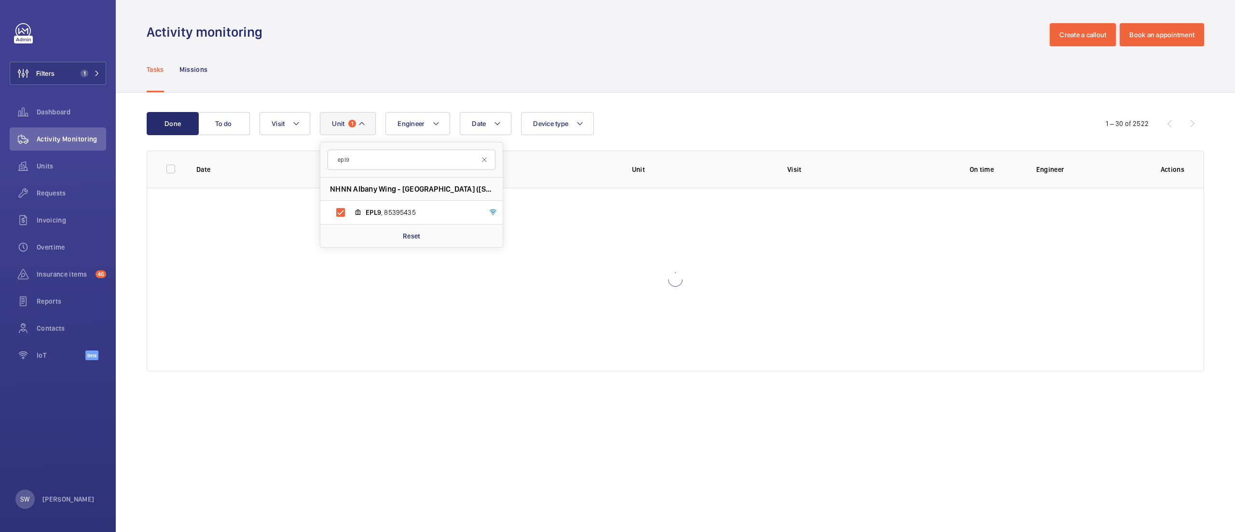
click at [850, 138] on wm-front-table "Done To do Date Engineer Unit 1 epl9 NHNN [GEOGRAPHIC_DATA] - [GEOGRAPHIC_DATA]…" at bounding box center [676, 241] width 1058 height 259
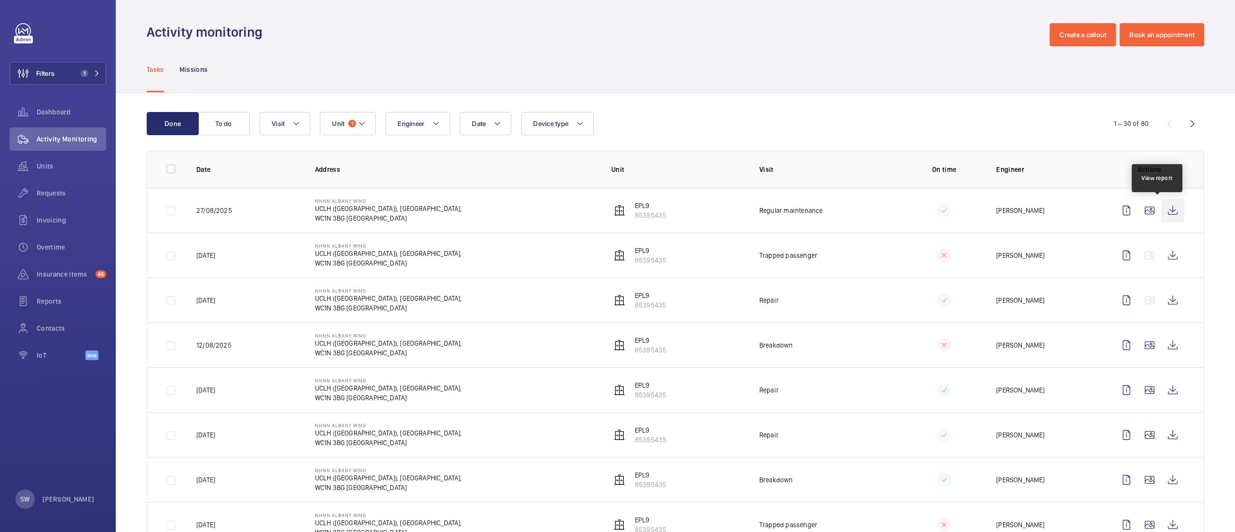
click at [1162, 210] on wm-front-icon-button at bounding box center [1173, 210] width 23 height 23
click at [35, 106] on wm-front-icon-button at bounding box center [23, 111] width 27 height 23
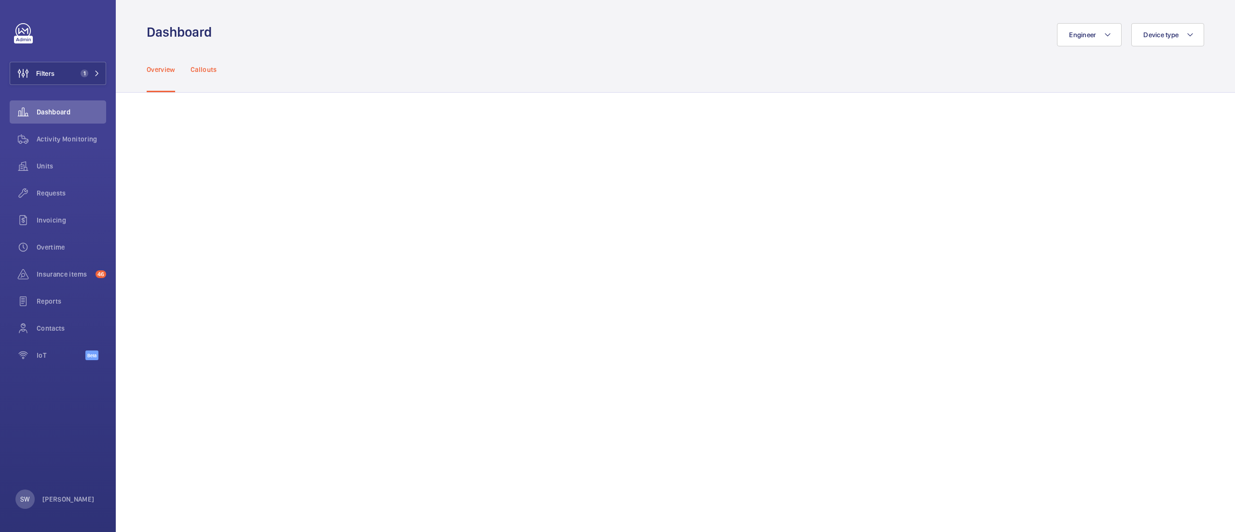
click at [208, 71] on p "Callouts" at bounding box center [204, 70] width 27 height 10
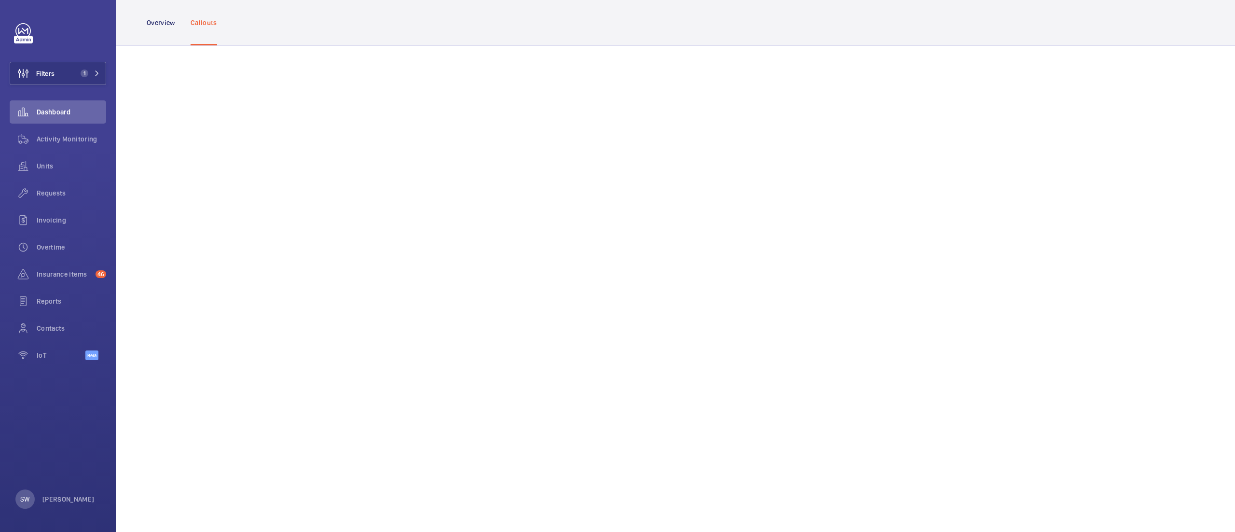
scroll to position [443, 0]
